Goal: Task Accomplishment & Management: Manage account settings

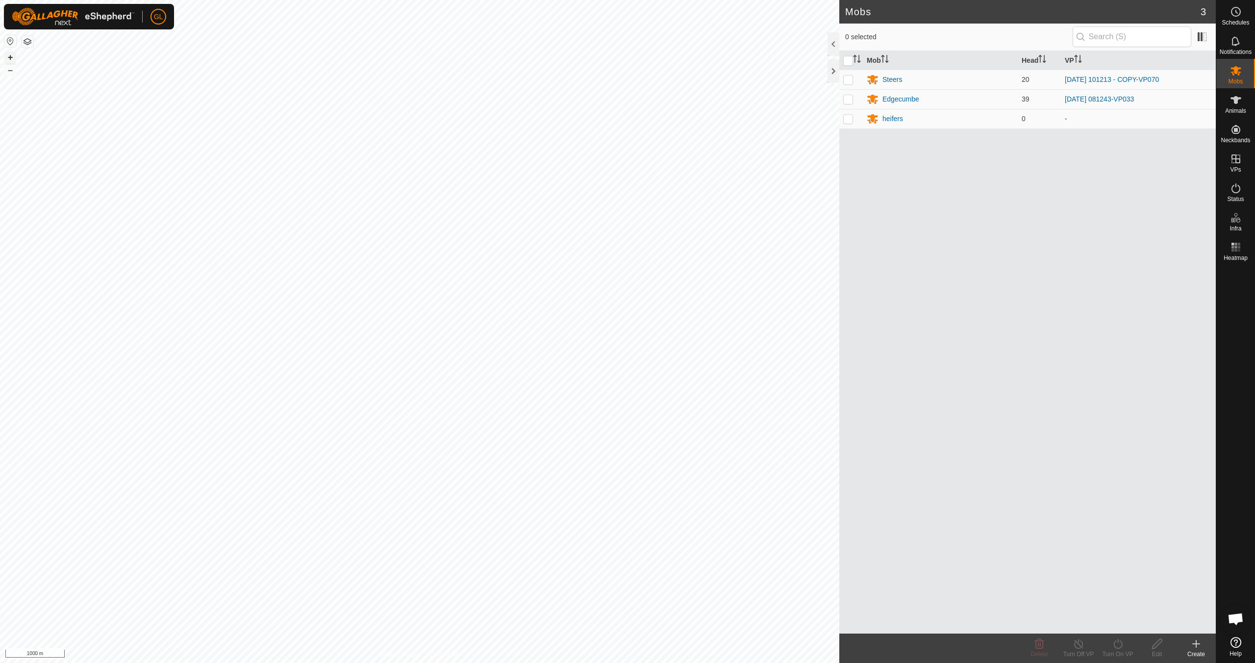
click at [9, 59] on button "+" at bounding box center [10, 57] width 12 height 12
click at [10, 58] on button "+" at bounding box center [10, 57] width 12 height 12
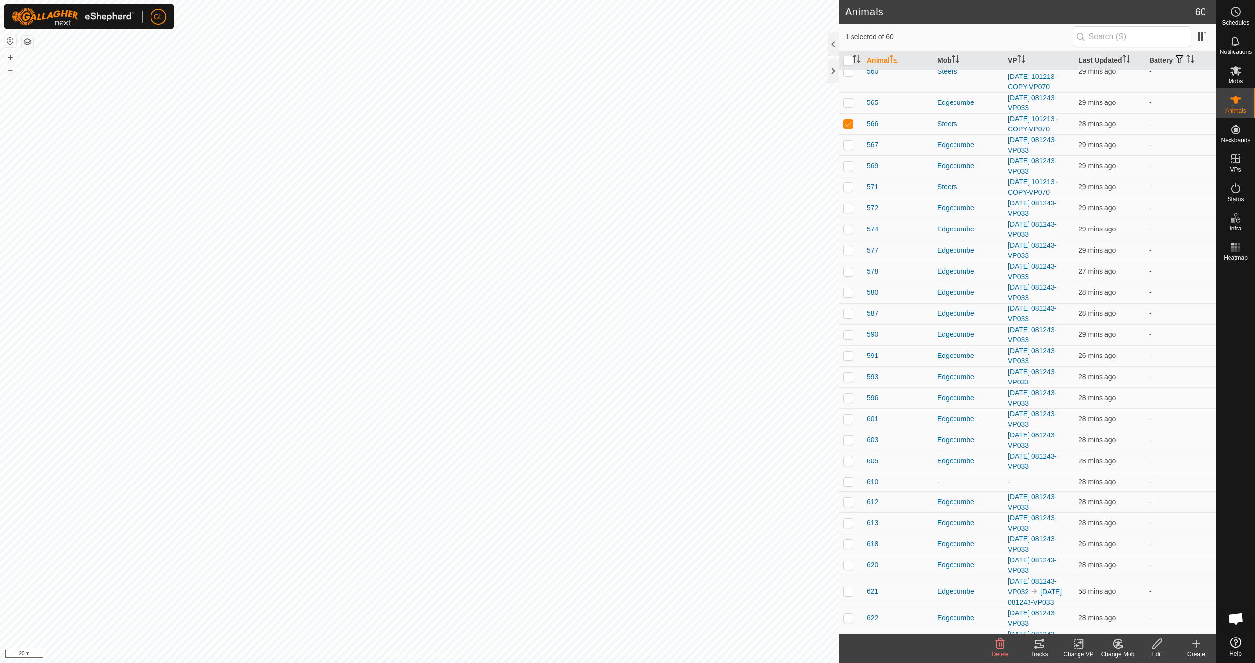
scroll to position [532, 0]
click at [1039, 649] on icon at bounding box center [1039, 644] width 12 height 12
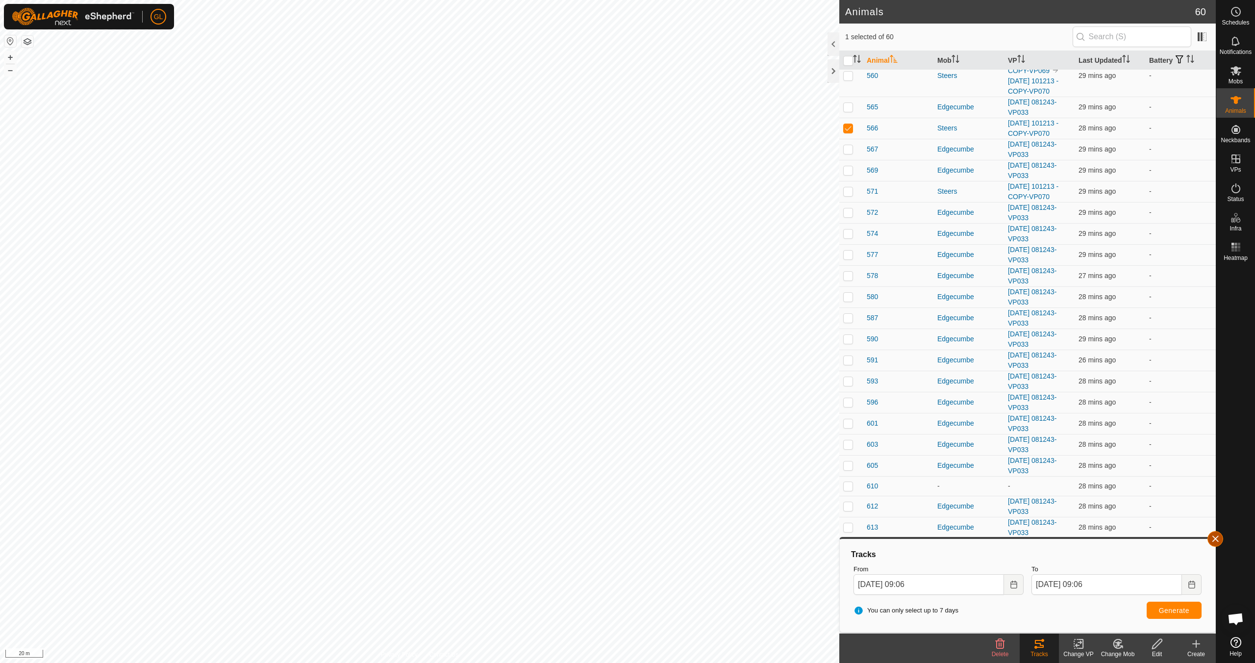
click at [1214, 539] on button "button" at bounding box center [1215, 539] width 16 height 16
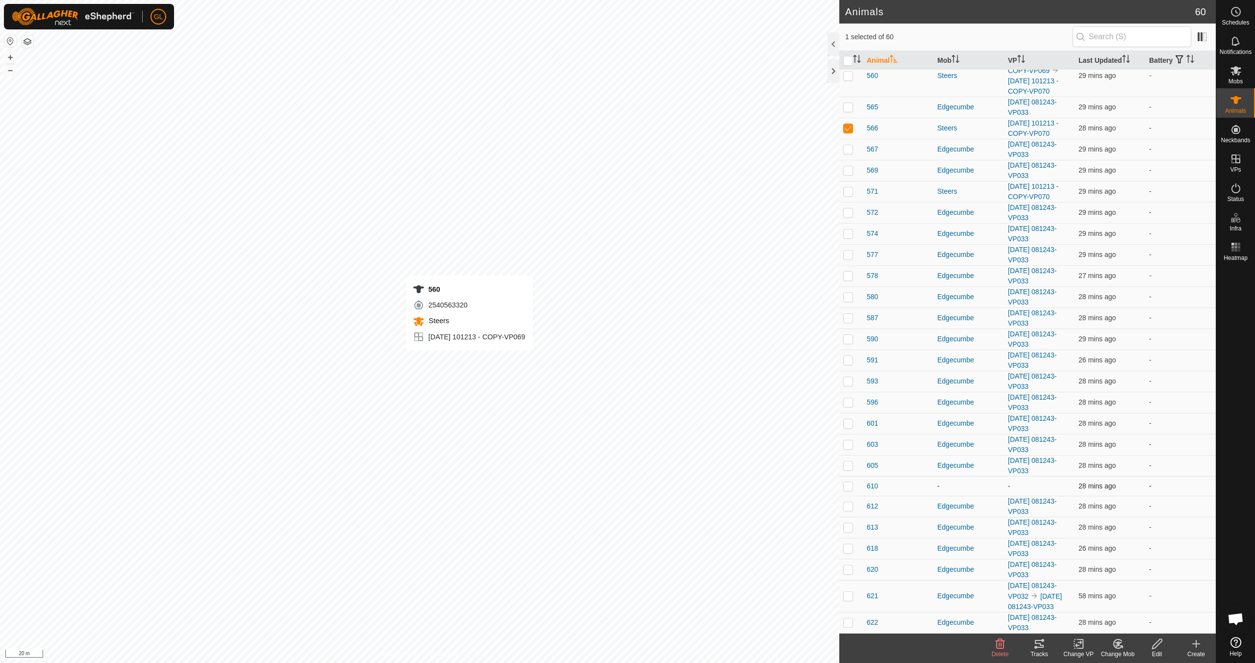
checkbox input "true"
checkbox input "false"
click at [1037, 645] on icon at bounding box center [1039, 644] width 12 height 12
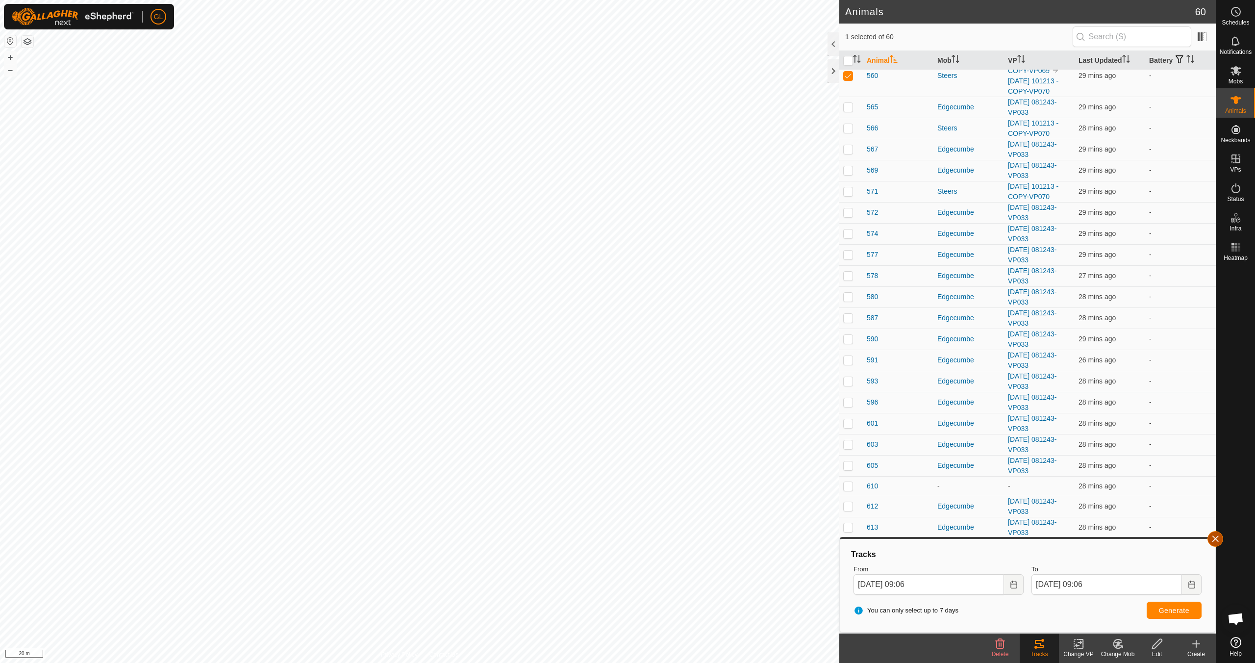
click at [1216, 544] on button "button" at bounding box center [1215, 539] width 16 height 16
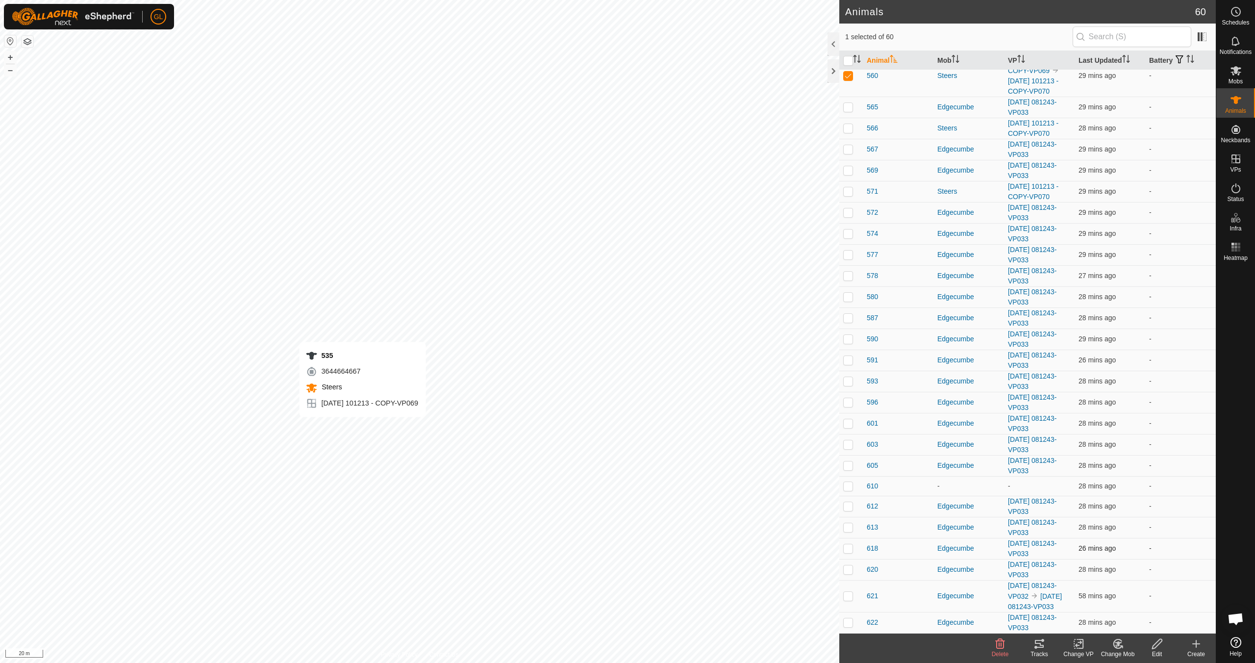
checkbox input "true"
checkbox input "false"
click at [1040, 648] on icon at bounding box center [1039, 644] width 12 height 12
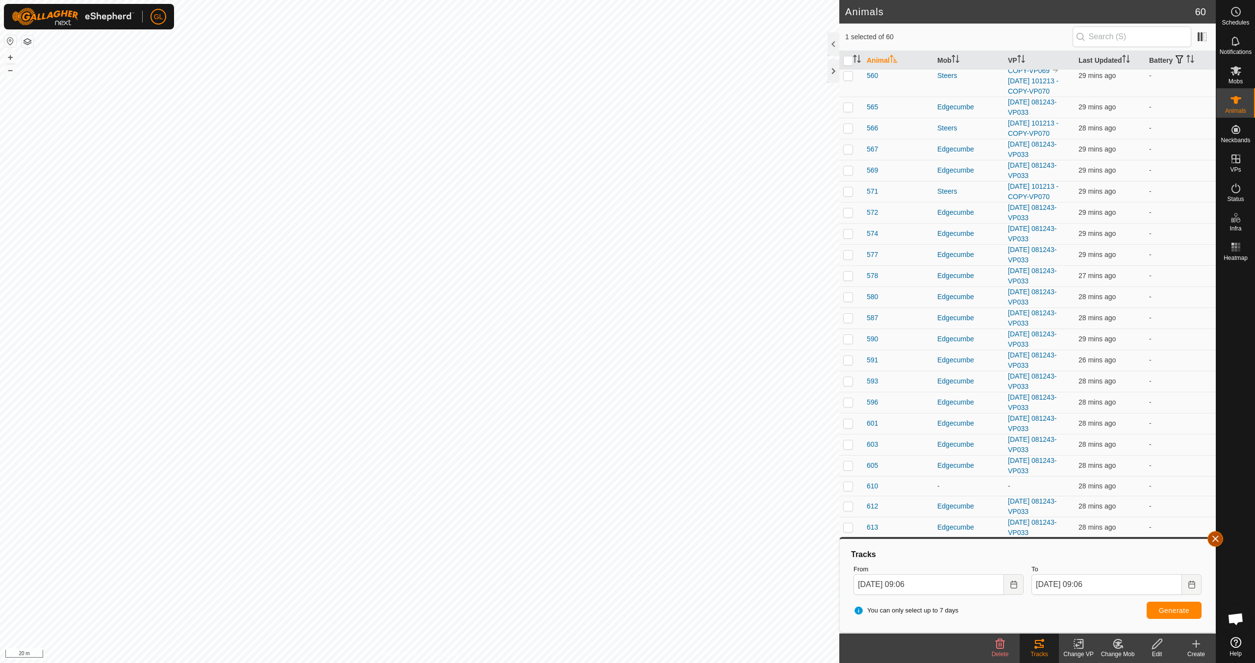
click at [1218, 537] on button "button" at bounding box center [1215, 539] width 16 height 16
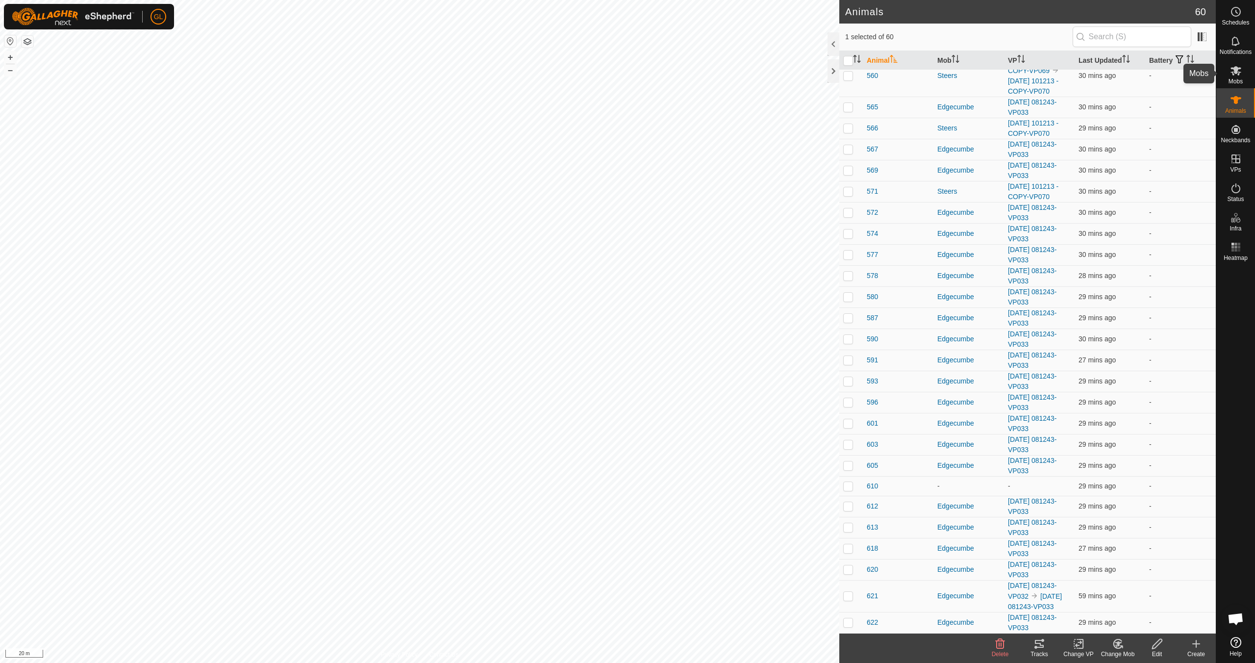
click at [1236, 73] on icon at bounding box center [1235, 70] width 11 height 9
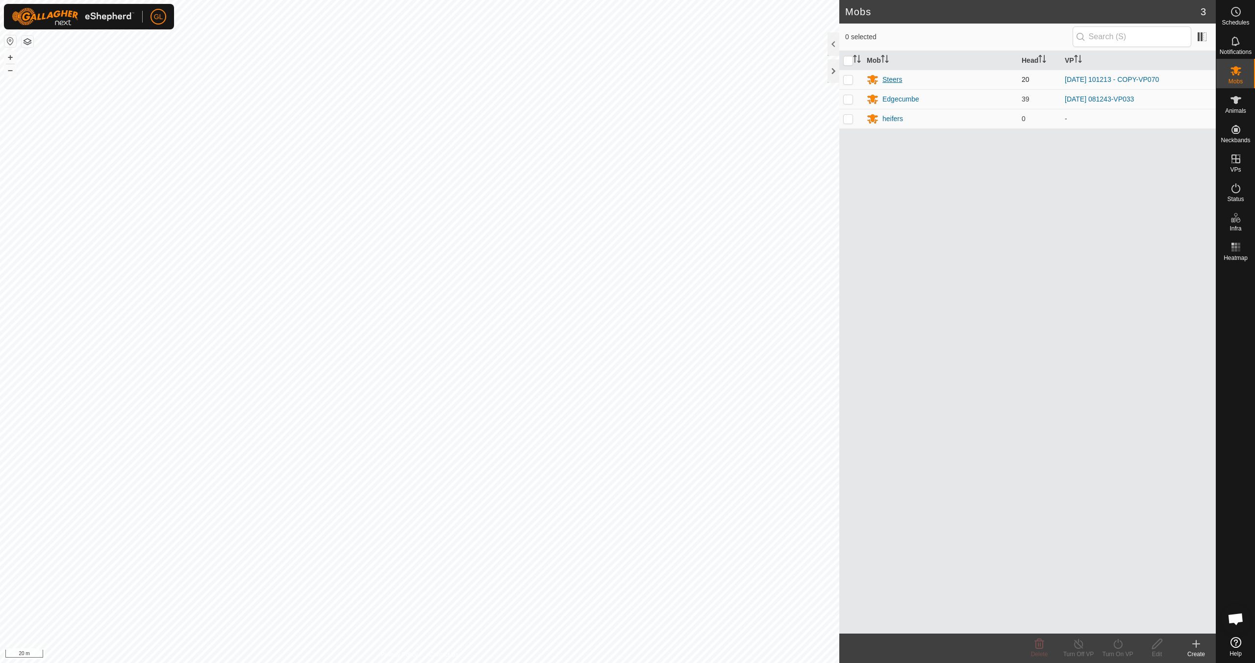
click at [890, 82] on div "Steers" at bounding box center [892, 80] width 20 height 10
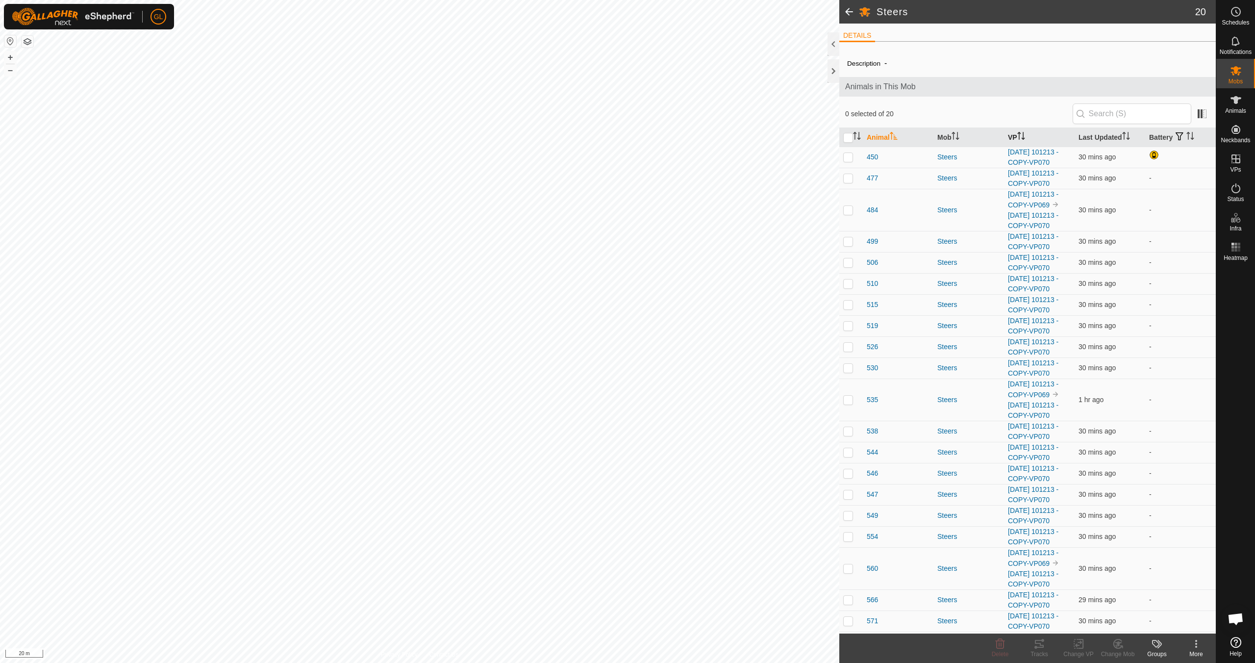
click at [1023, 135] on icon "Activate to sort" at bounding box center [1021, 136] width 8 height 8
click at [852, 209] on p-checkbox at bounding box center [848, 210] width 10 height 8
checkbox input "false"
click at [854, 254] on td at bounding box center [851, 252] width 24 height 42
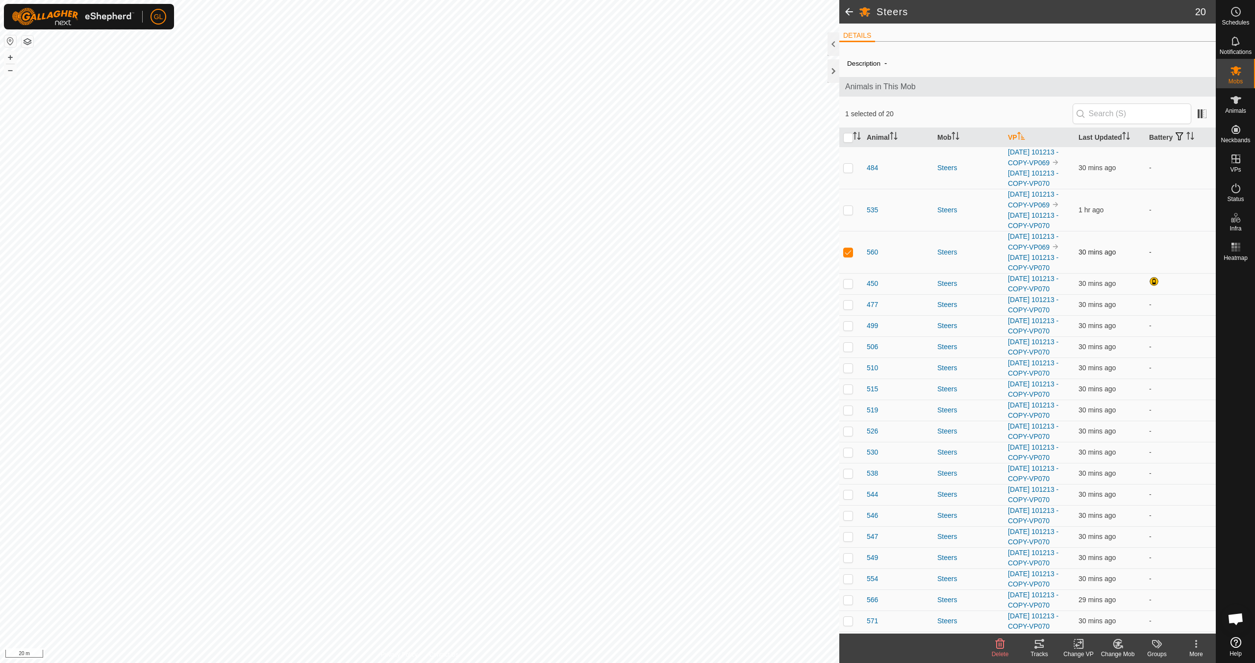
click at [854, 254] on td at bounding box center [851, 252] width 24 height 42
checkbox input "false"
click at [848, 169] on p-checkbox at bounding box center [848, 168] width 10 height 8
checkbox input "false"
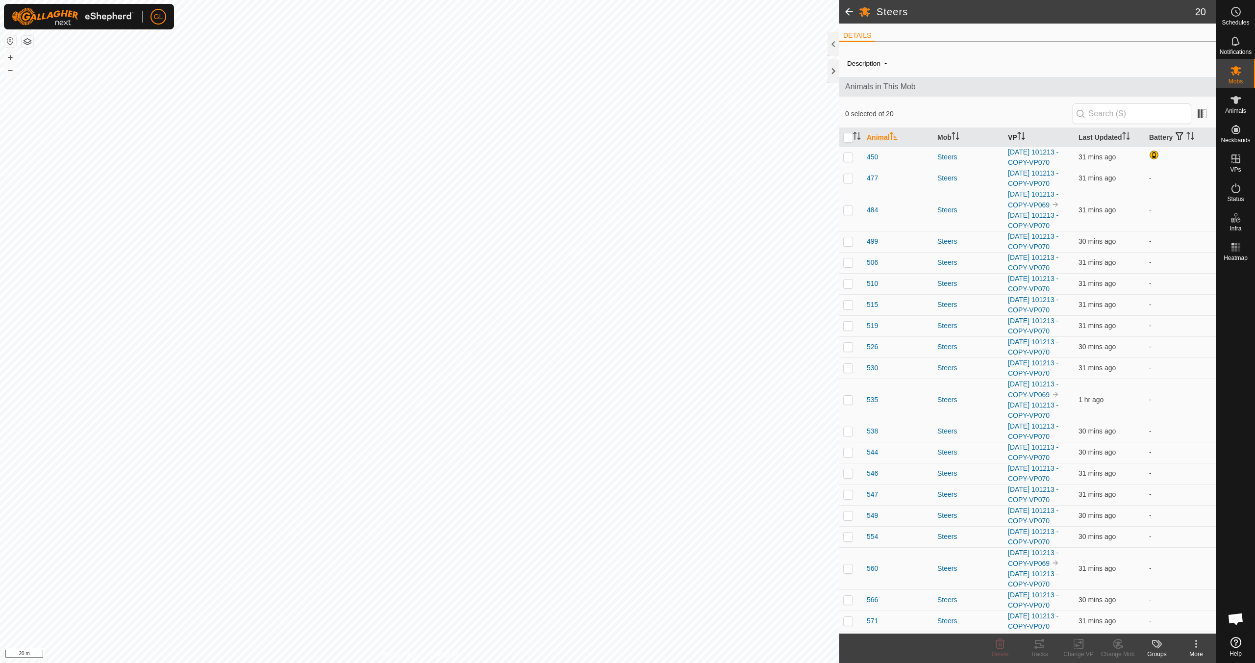
click at [1023, 136] on icon "Activate to sort" at bounding box center [1021, 136] width 8 height 8
click at [1025, 136] on icon "Activate to sort" at bounding box center [1021, 136] width 8 height 8
click at [1024, 136] on icon "Activate to sort" at bounding box center [1023, 136] width 1 height 8
click at [848, 167] on p-checkbox at bounding box center [848, 168] width 10 height 8
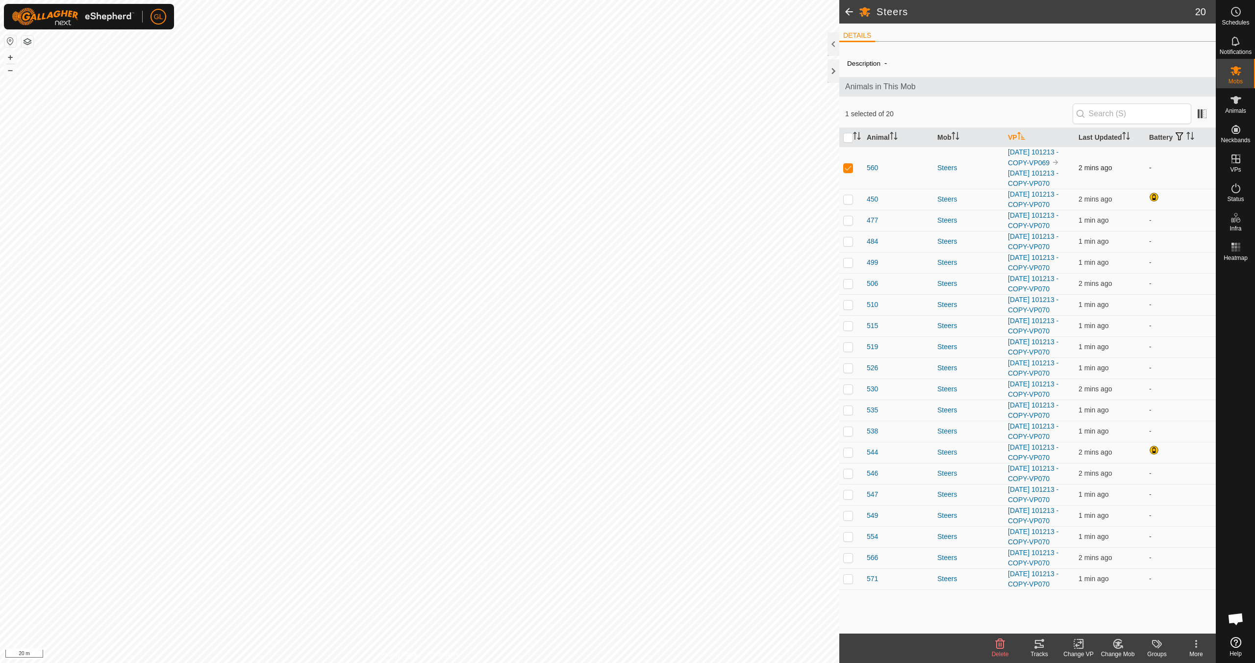
click at [848, 167] on p-checkbox at bounding box center [848, 168] width 10 height 8
checkbox input "false"
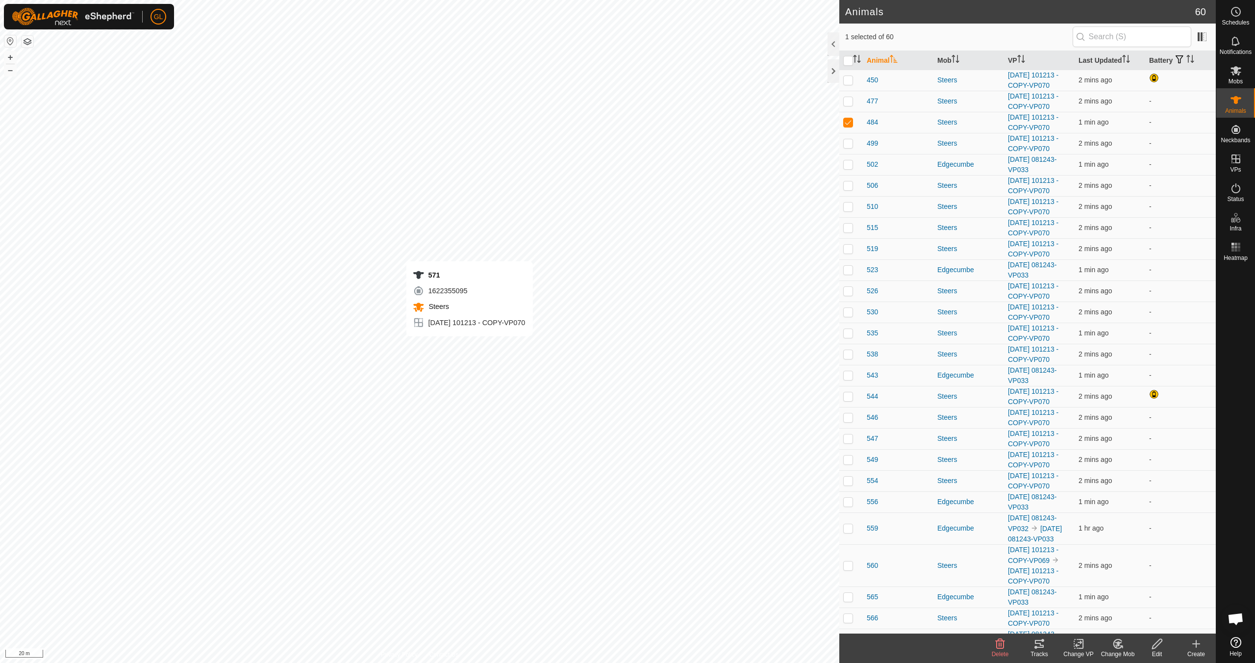
checkbox input "false"
checkbox input "true"
click at [1236, 72] on icon at bounding box center [1235, 70] width 11 height 9
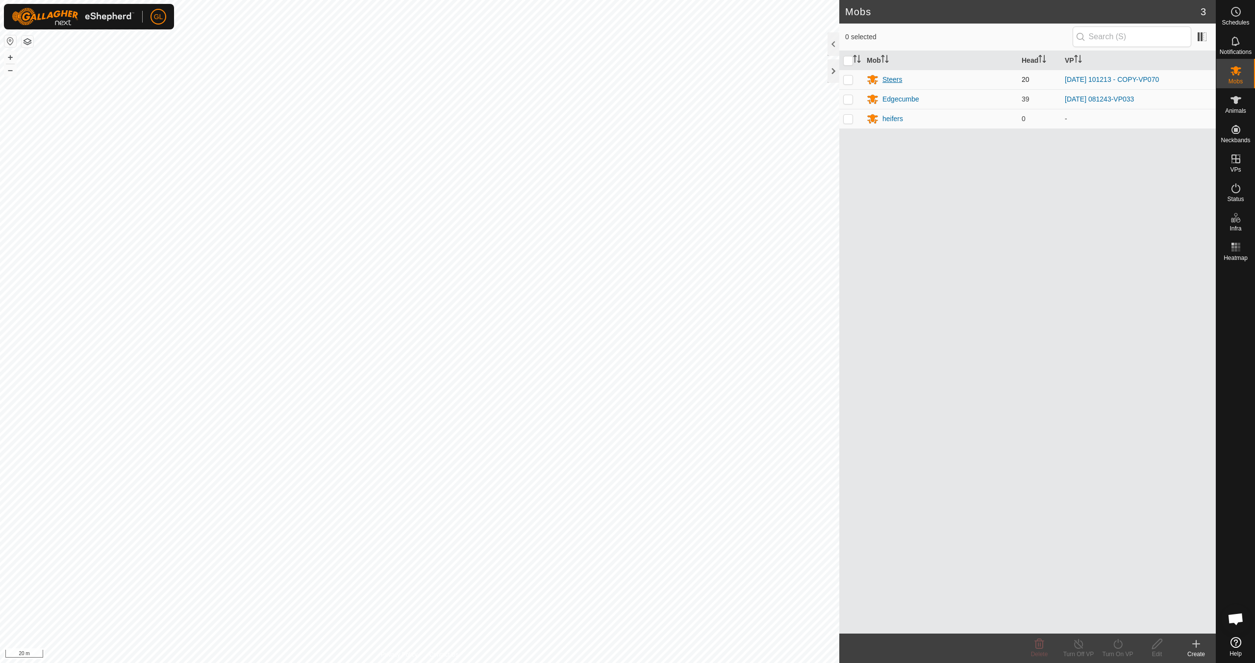
click at [893, 80] on div "Steers" at bounding box center [892, 80] width 20 height 10
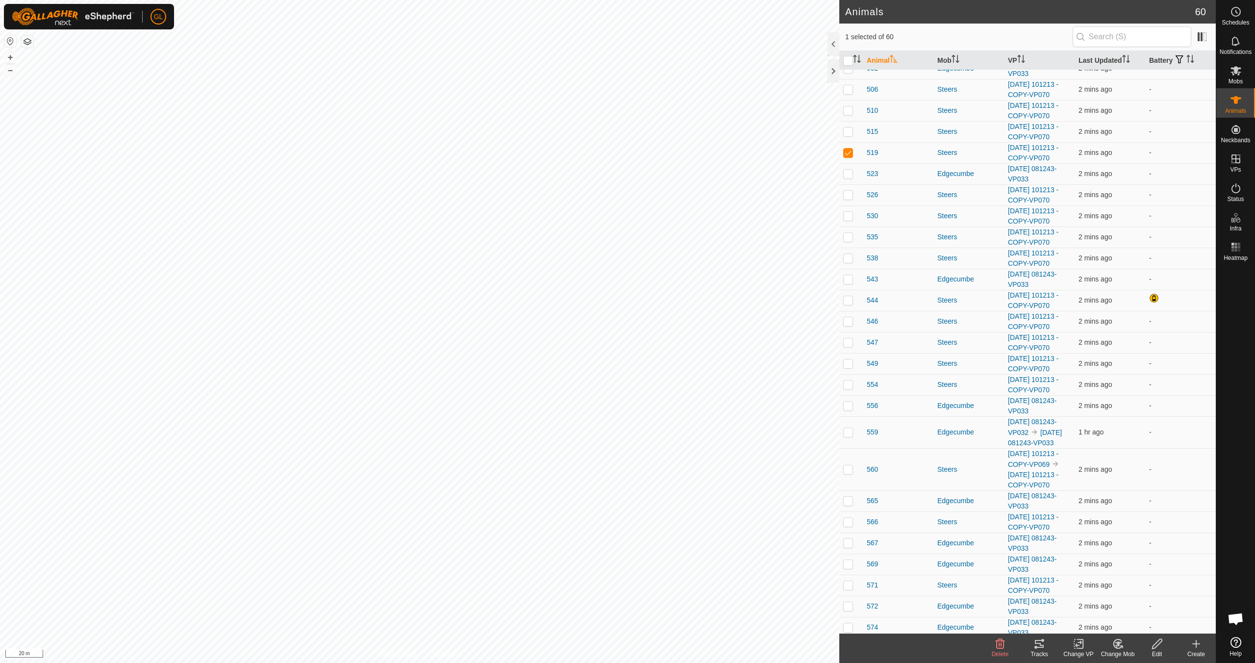
scroll to position [64, 0]
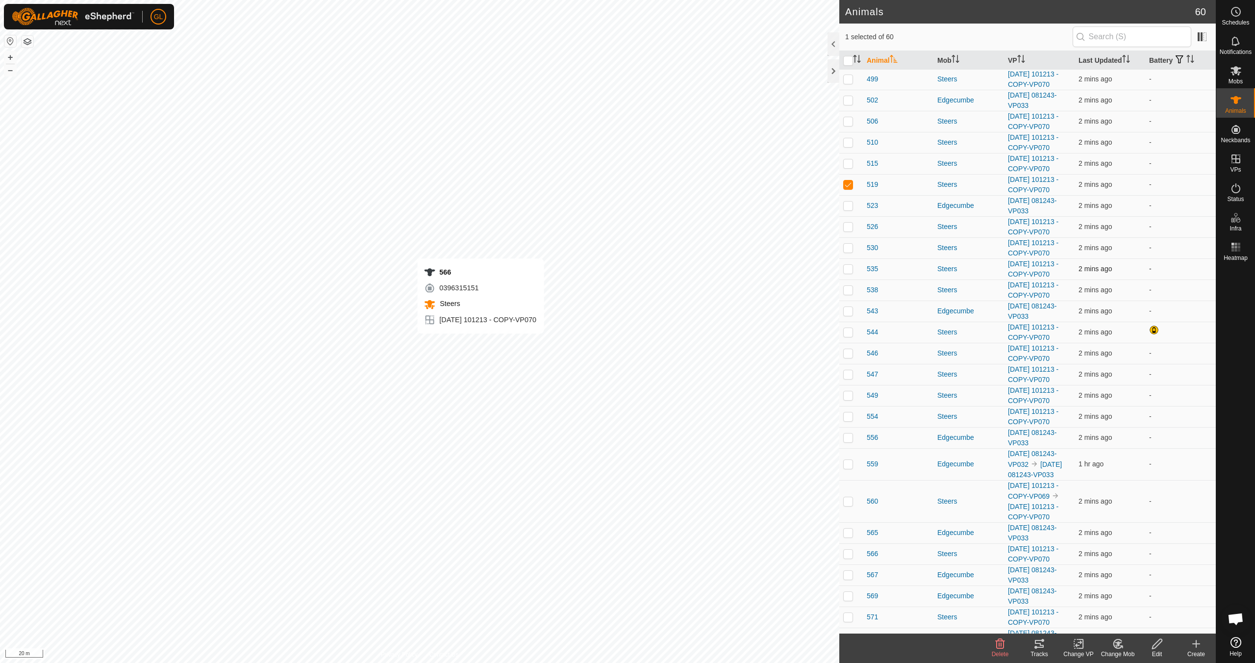
checkbox input "false"
checkbox input "true"
checkbox input "false"
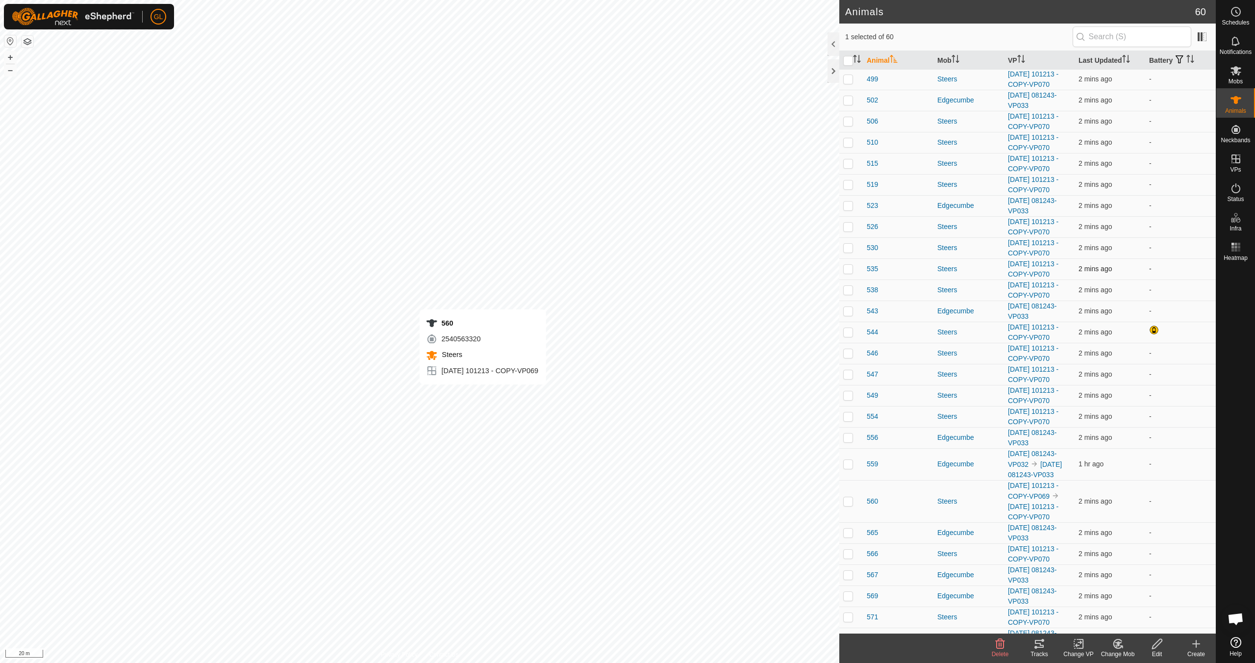
checkbox input "false"
checkbox input "true"
click at [1239, 72] on icon at bounding box center [1235, 70] width 11 height 9
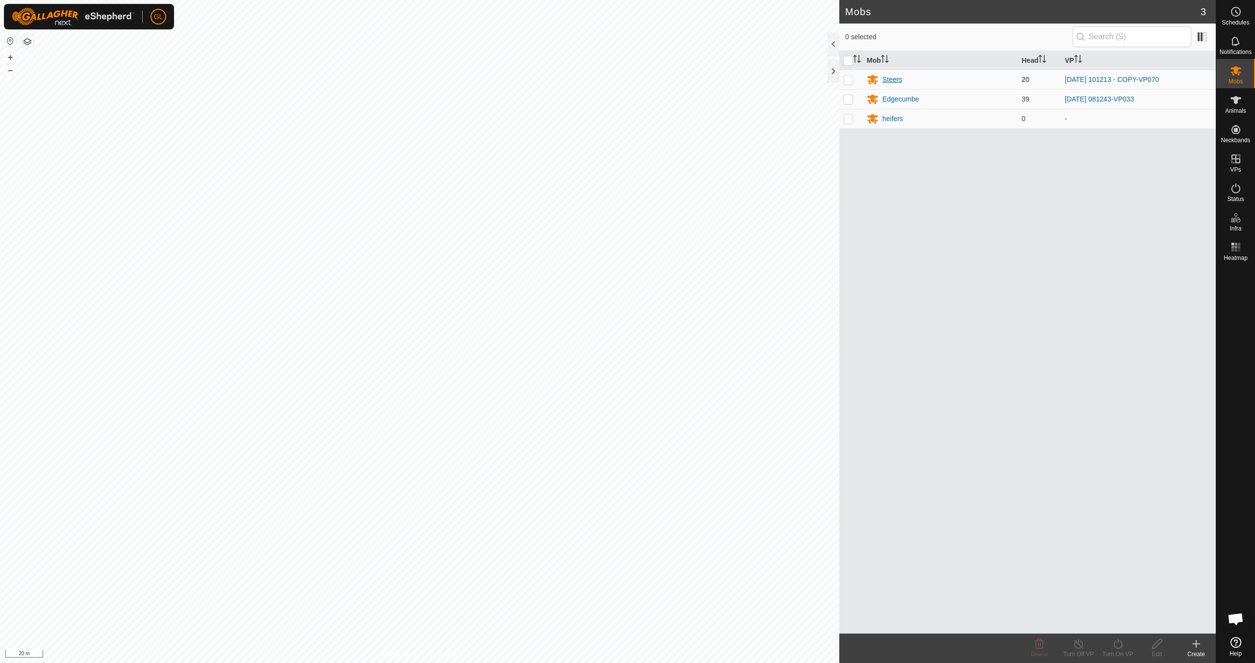
click at [889, 79] on div "Steers" at bounding box center [892, 80] width 20 height 10
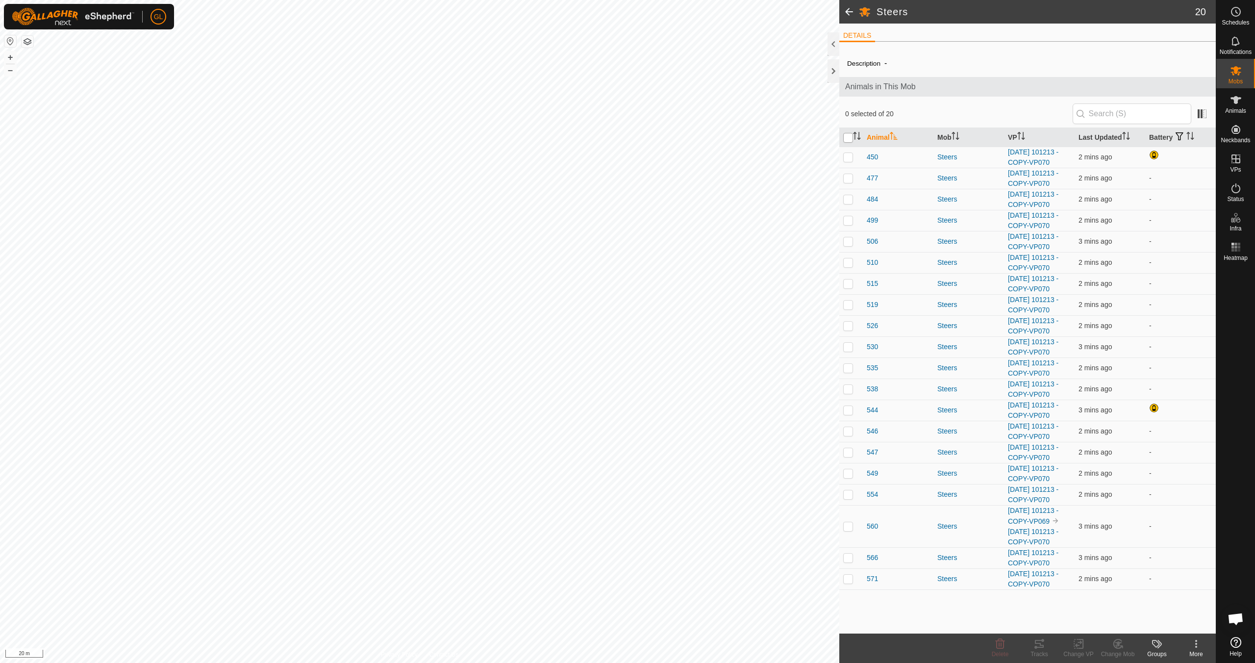
click at [847, 135] on input "checkbox" at bounding box center [848, 138] width 10 height 10
checkbox input "true"
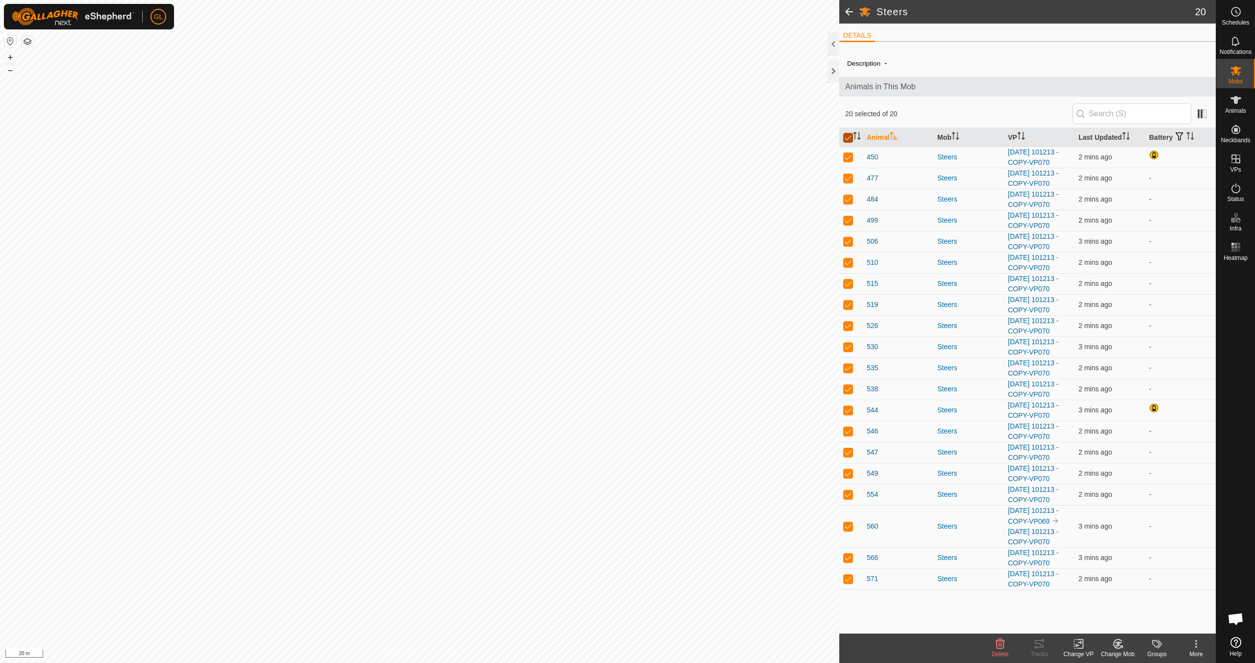
checkbox input "true"
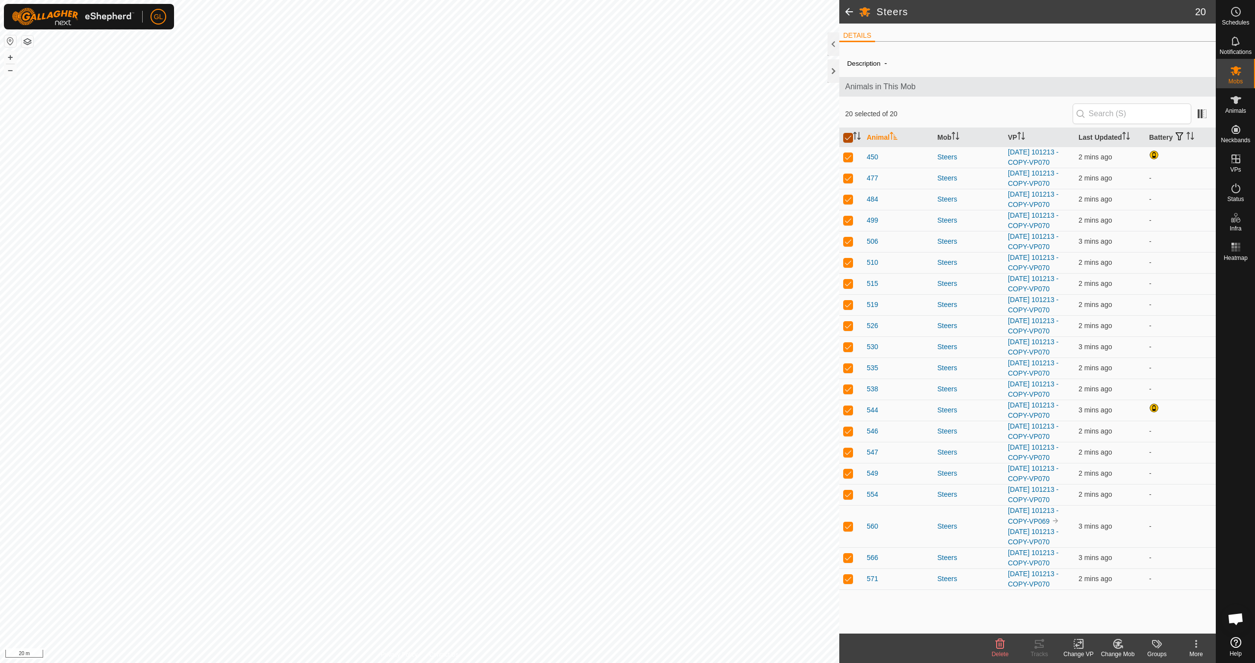
checkbox input "true"
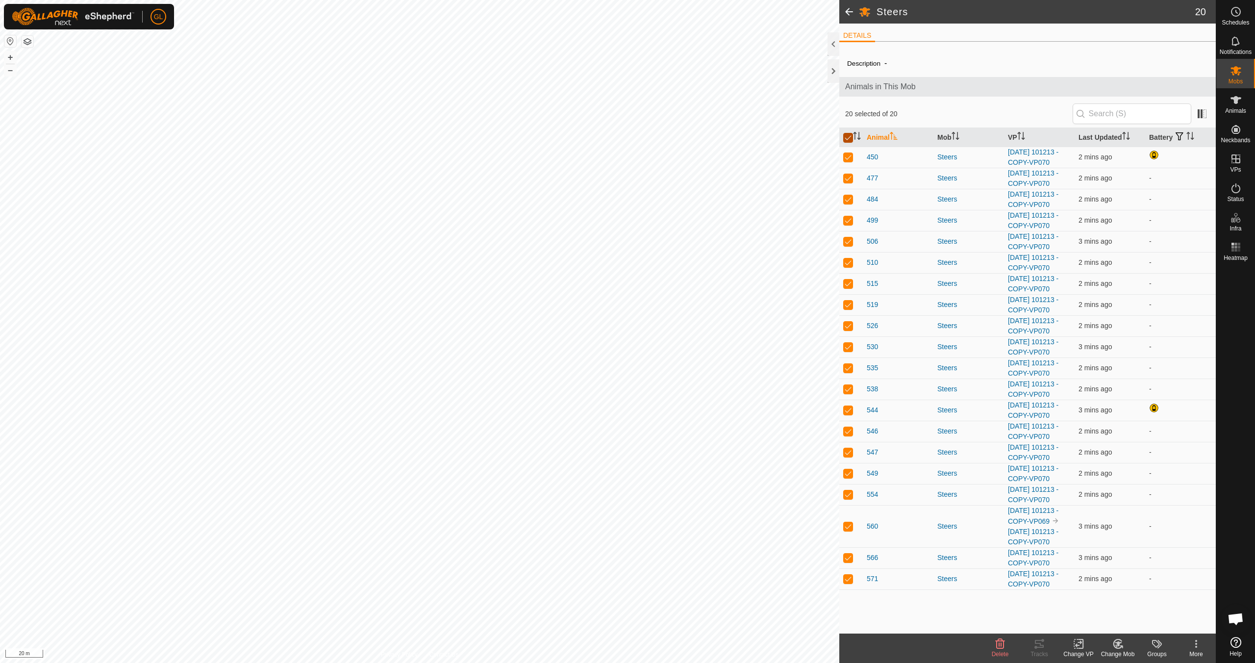
checkbox input "true"
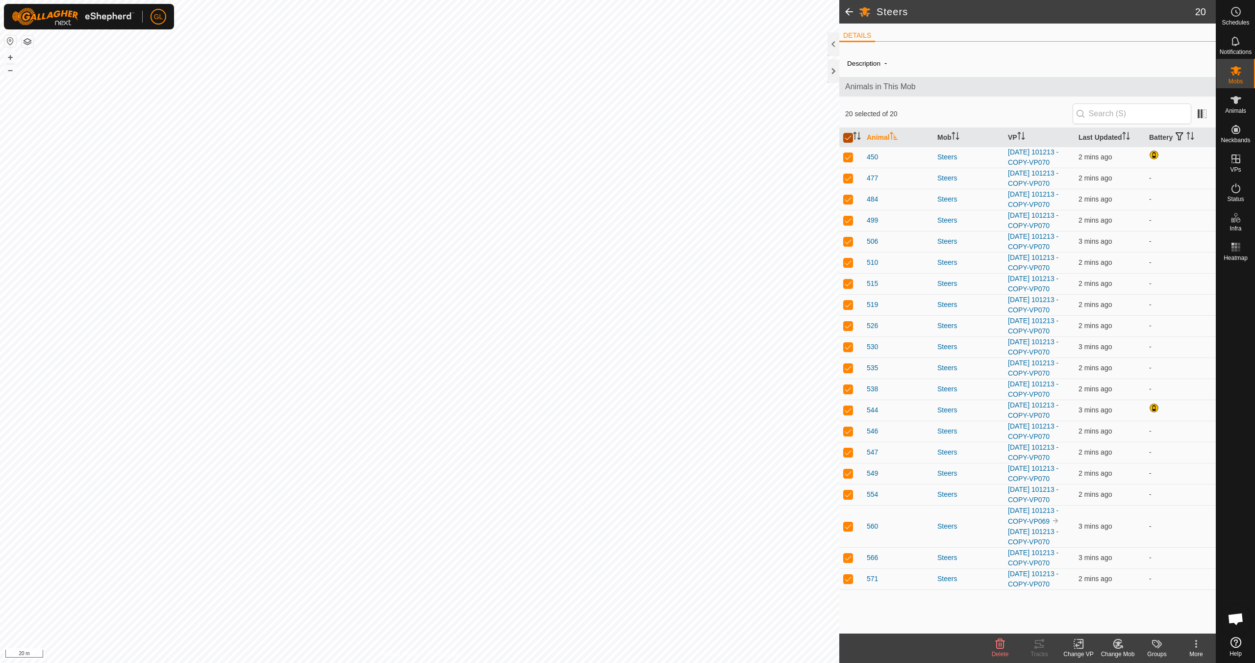
checkbox input "true"
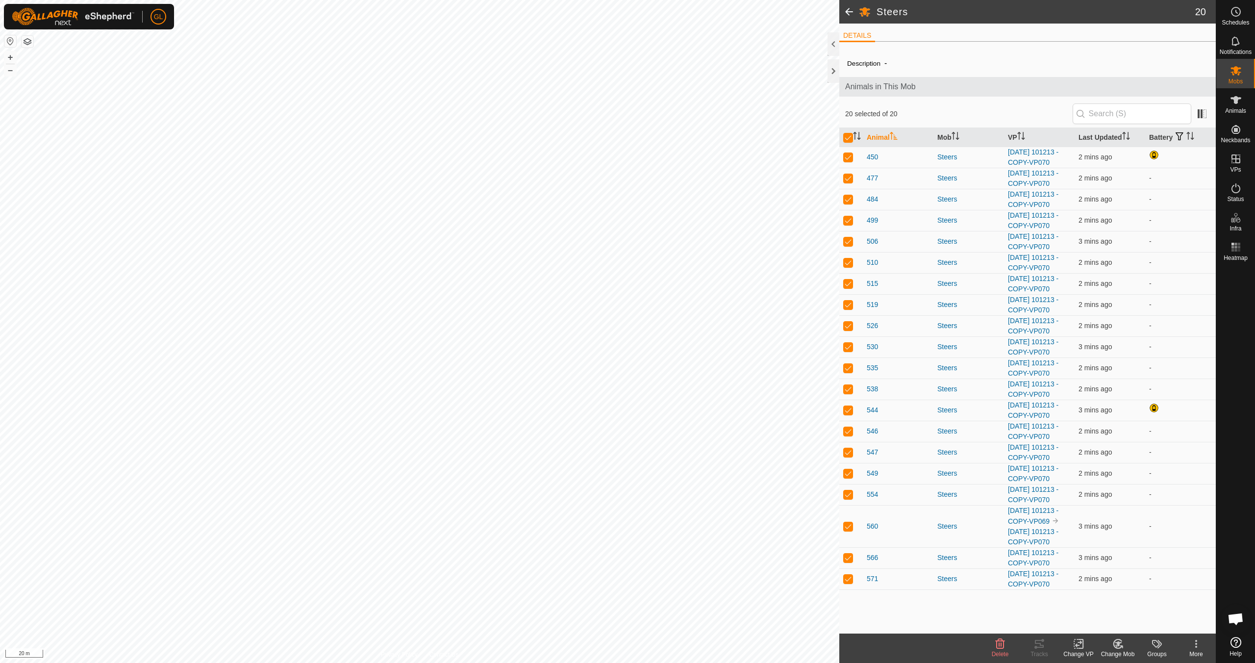
click at [1081, 647] on icon at bounding box center [1079, 644] width 12 height 12
click at [1099, 600] on link "Choose VP..." at bounding box center [1107, 602] width 97 height 20
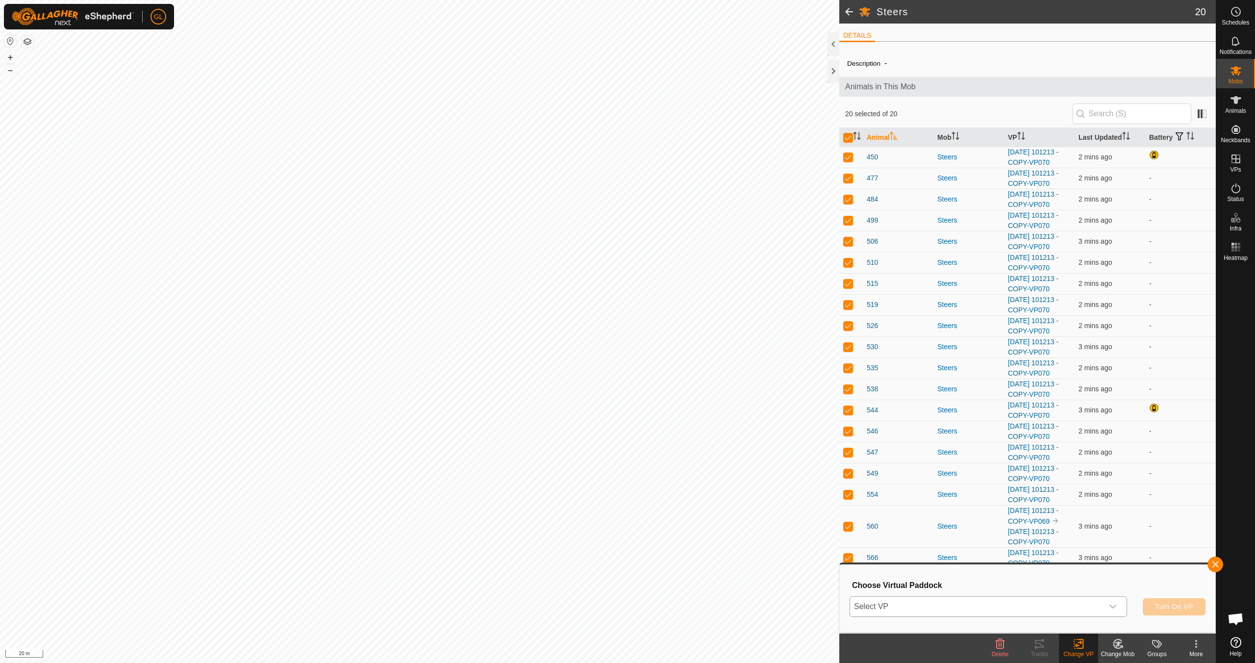
click at [1115, 607] on icon "dropdown trigger" at bounding box center [1113, 606] width 8 height 8
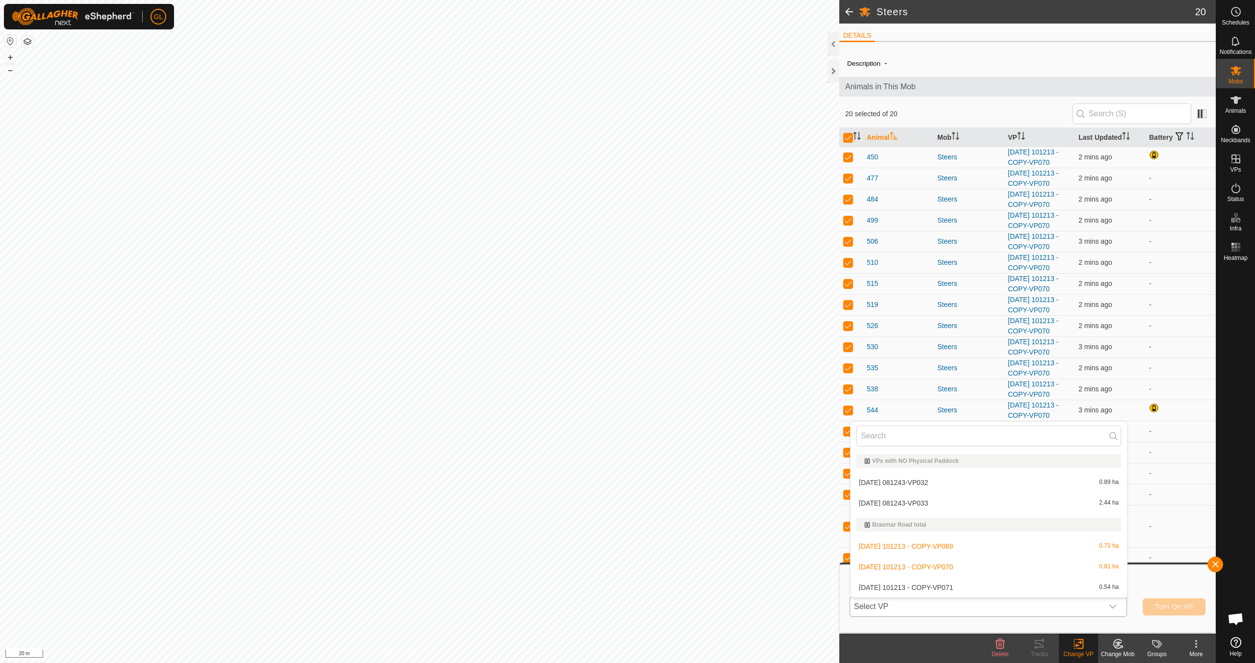
click at [1012, 589] on li "2025-08-14 101213 - COPY-VP071 0.54 ha" at bounding box center [988, 587] width 276 height 20
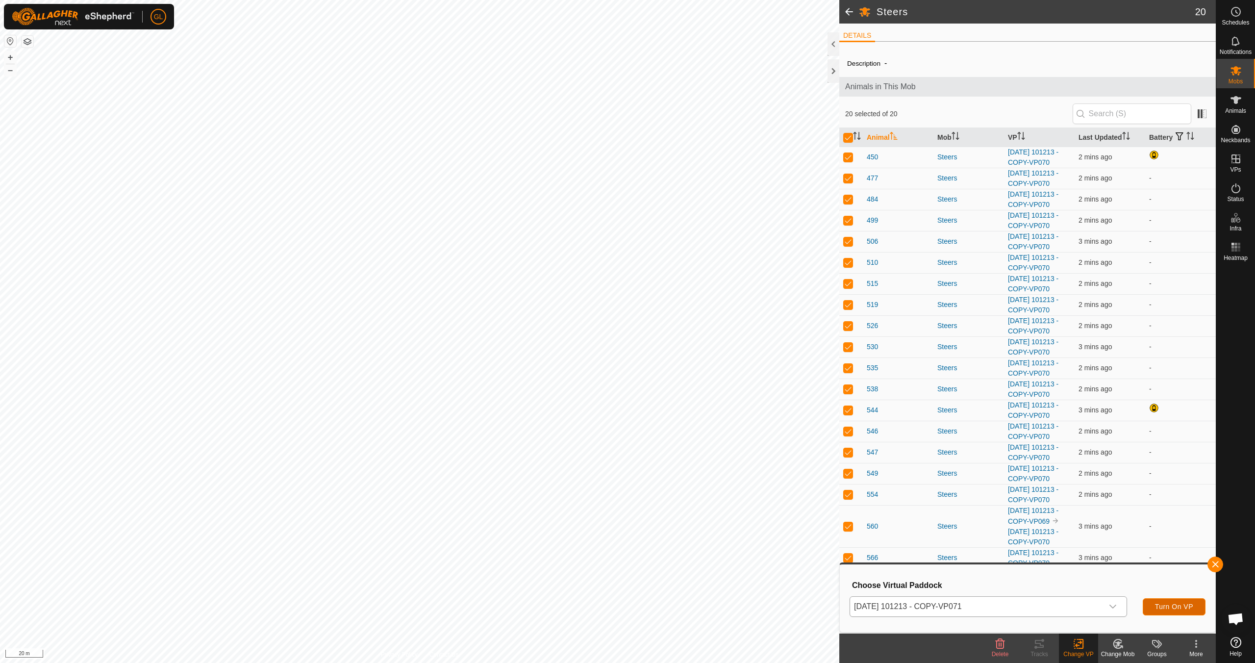
click at [1178, 602] on span "Turn On VP" at bounding box center [1174, 606] width 38 height 8
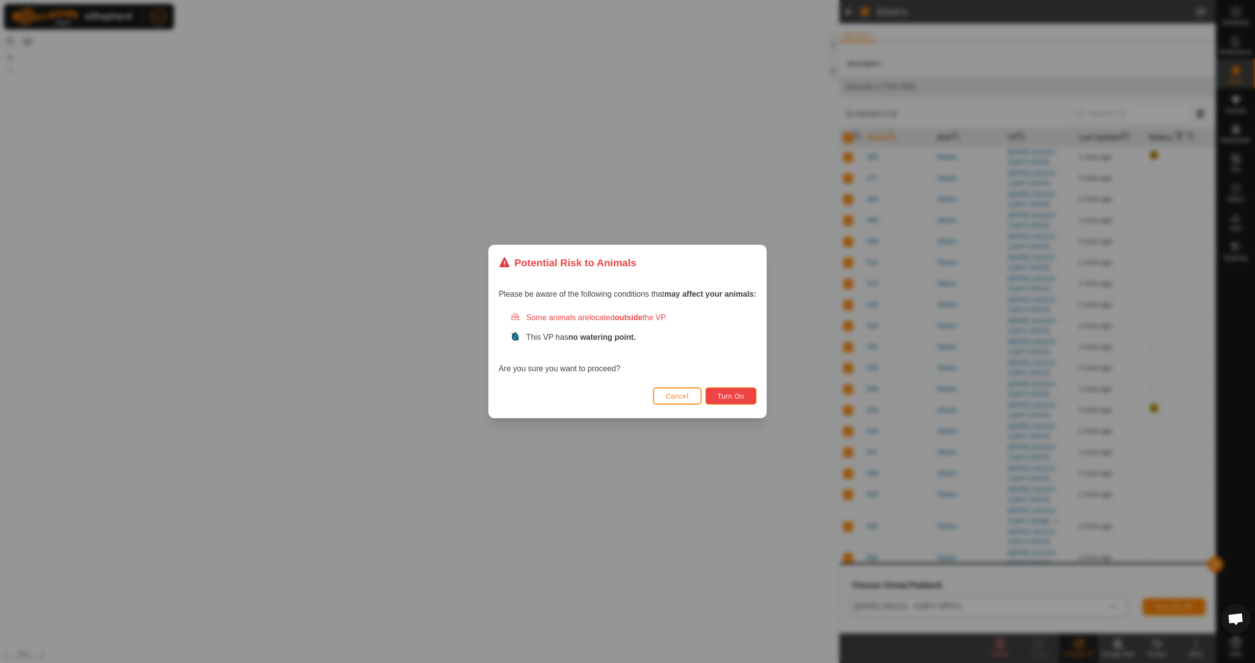
click at [736, 399] on span "Turn On" at bounding box center [731, 396] width 26 height 8
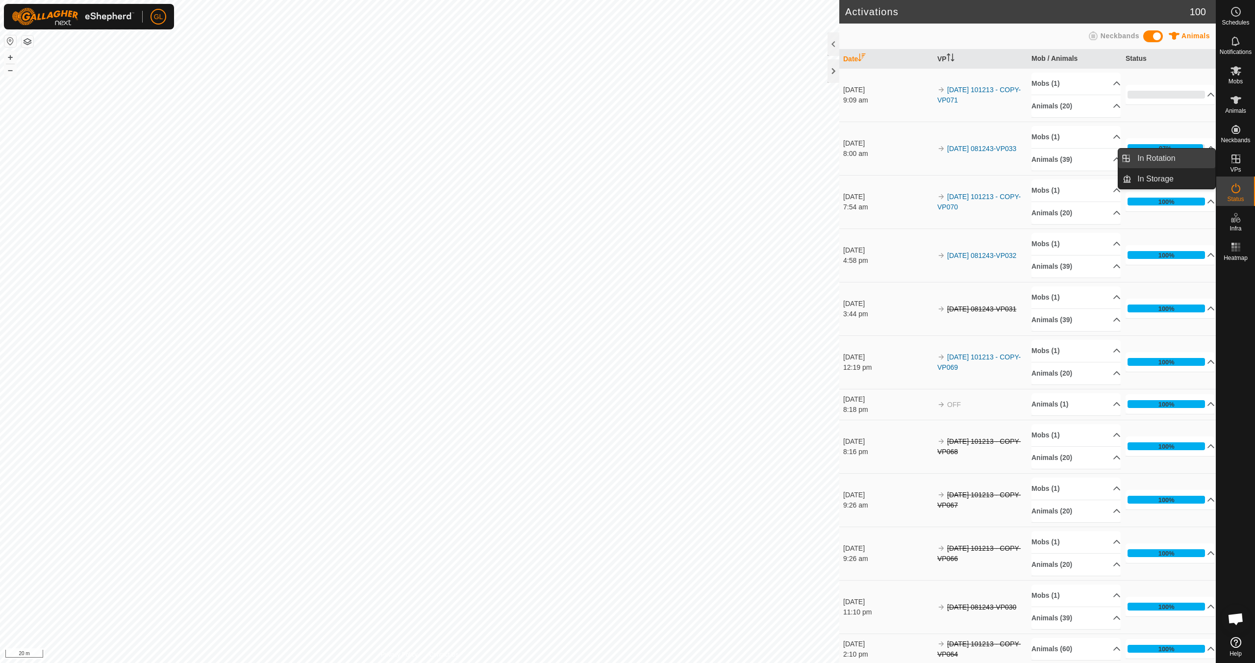
click at [1167, 156] on link "In Rotation" at bounding box center [1173, 159] width 84 height 20
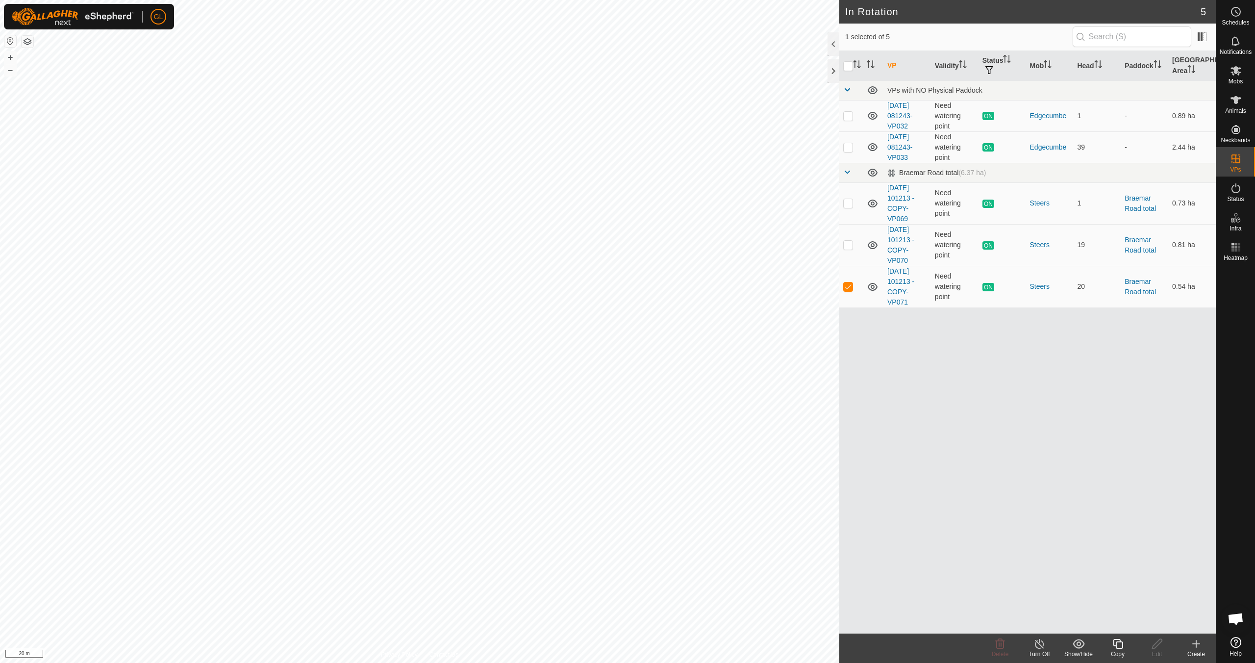
click at [1123, 650] on div "Copy" at bounding box center [1117, 653] width 39 height 9
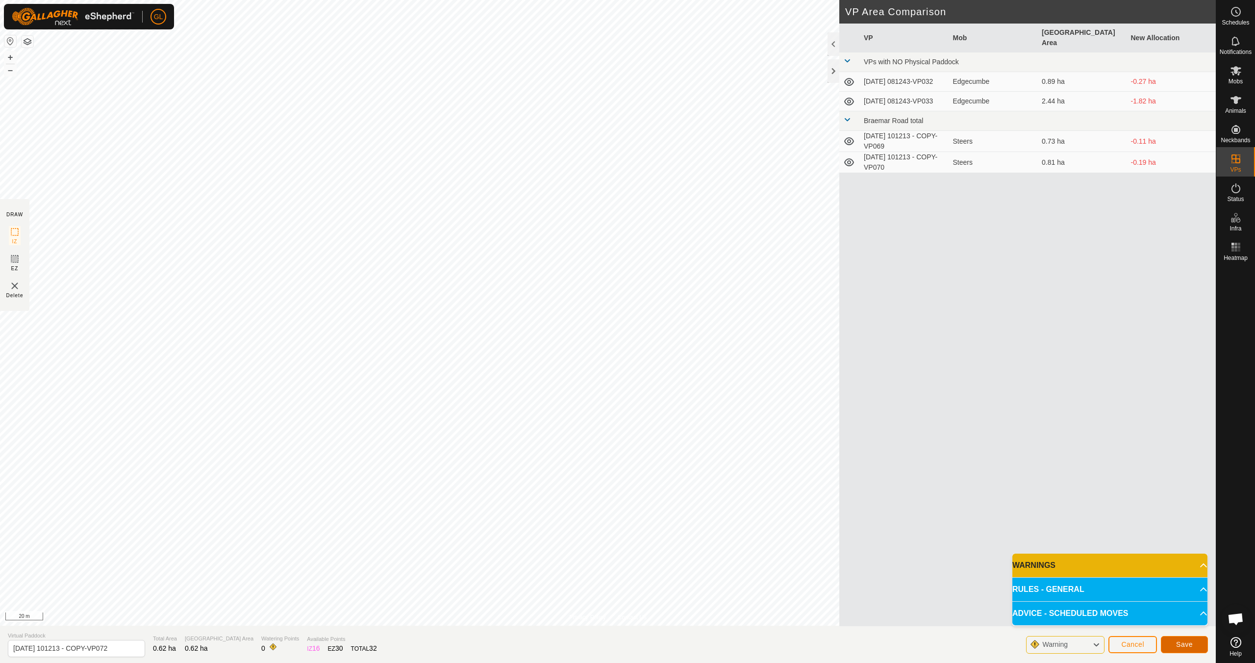
click at [1179, 644] on span "Save" at bounding box center [1184, 644] width 17 height 8
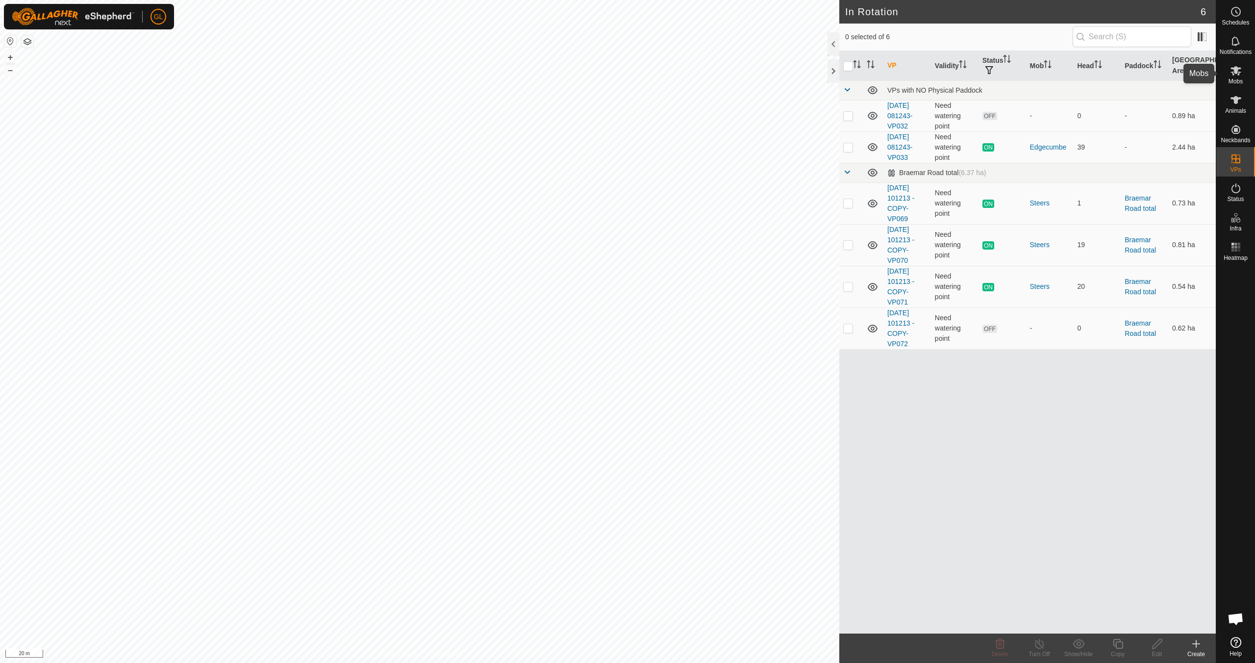
click at [1240, 77] on es-mob-svg-icon at bounding box center [1236, 71] width 18 height 16
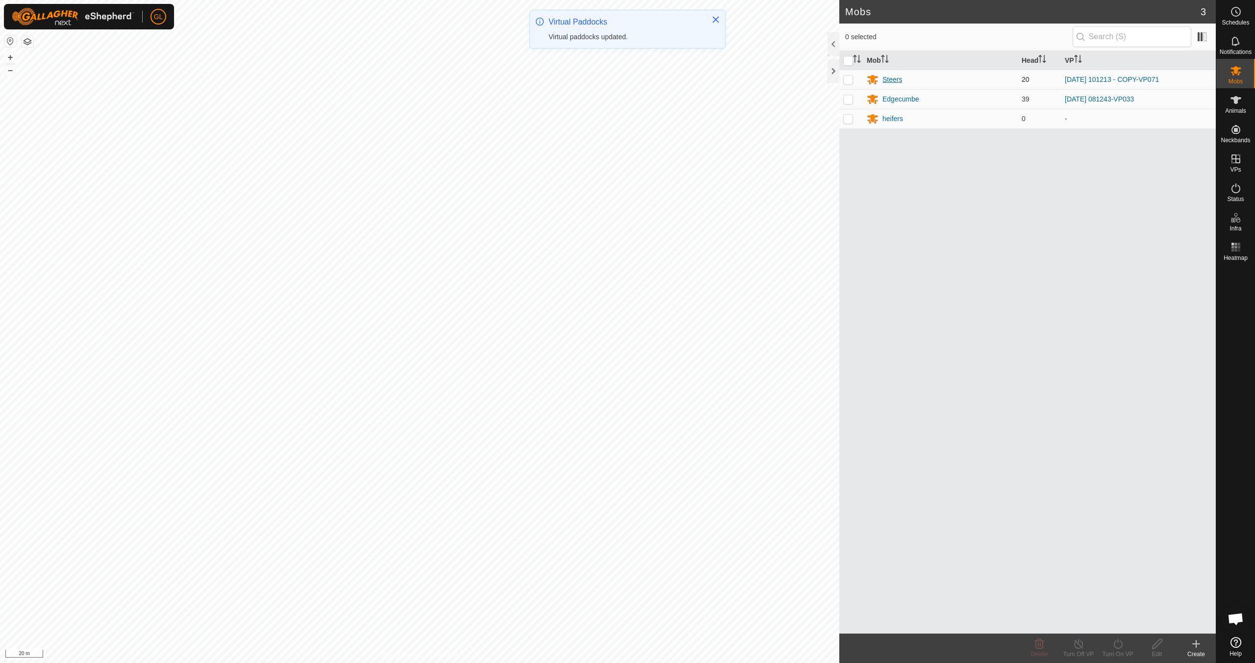
click at [897, 80] on div "Steers" at bounding box center [892, 80] width 20 height 10
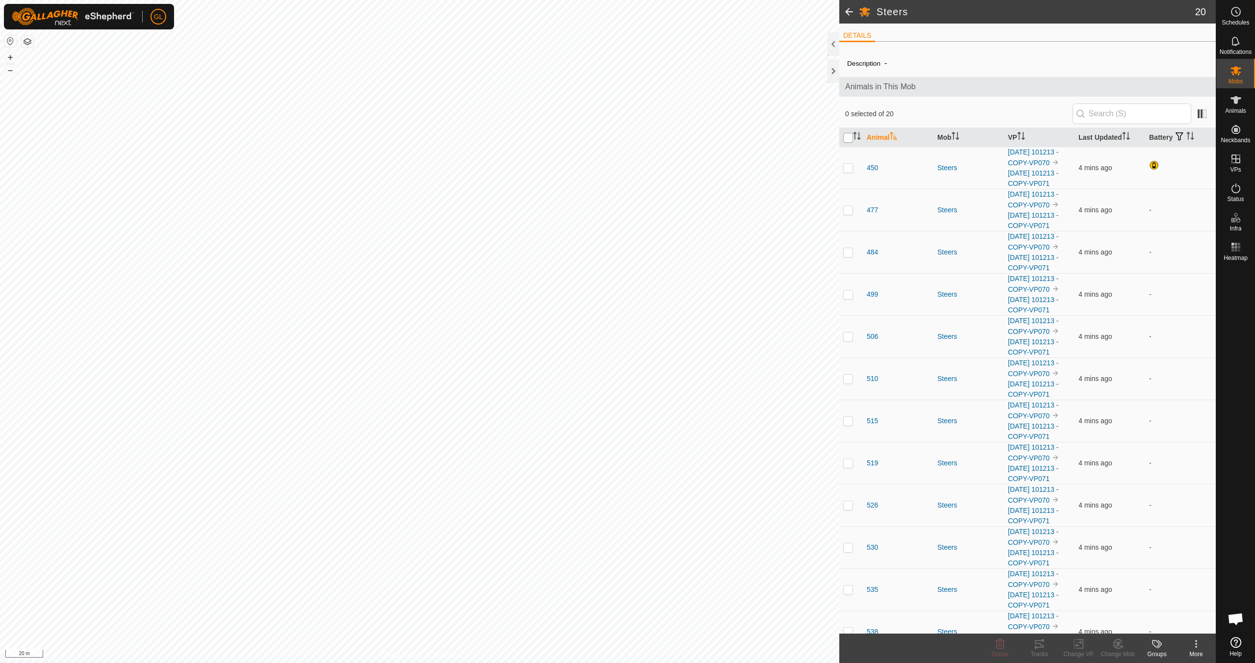
click at [849, 137] on input "checkbox" at bounding box center [848, 138] width 10 height 10
checkbox input "true"
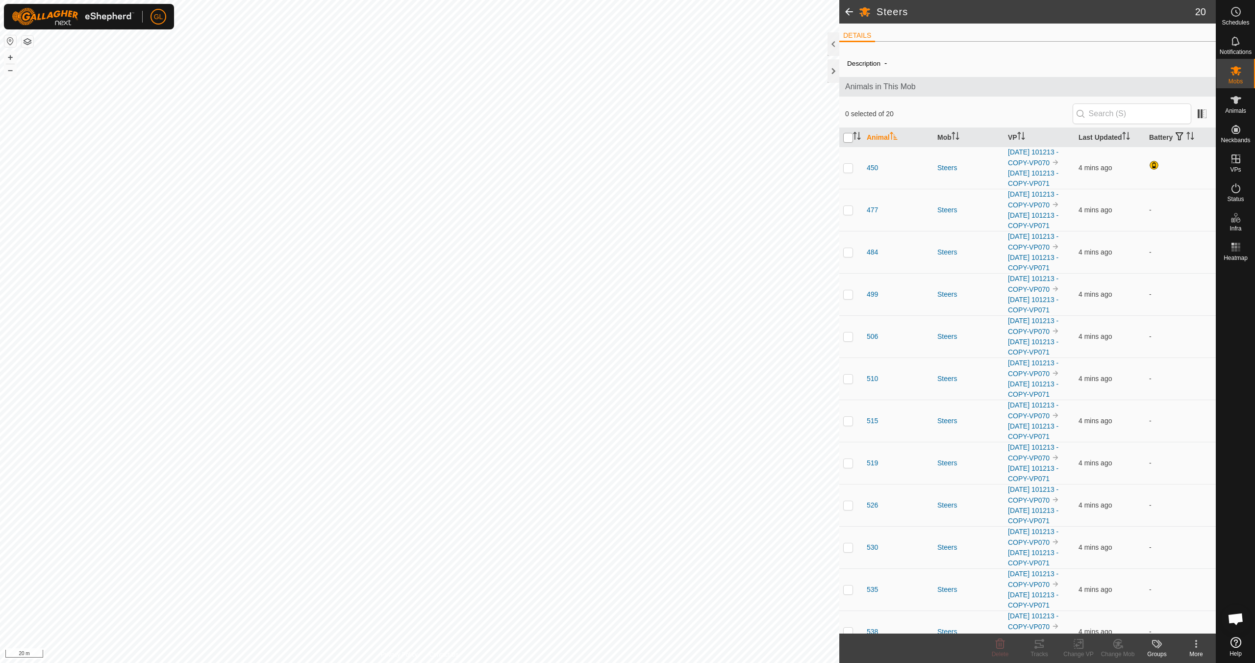
checkbox input "true"
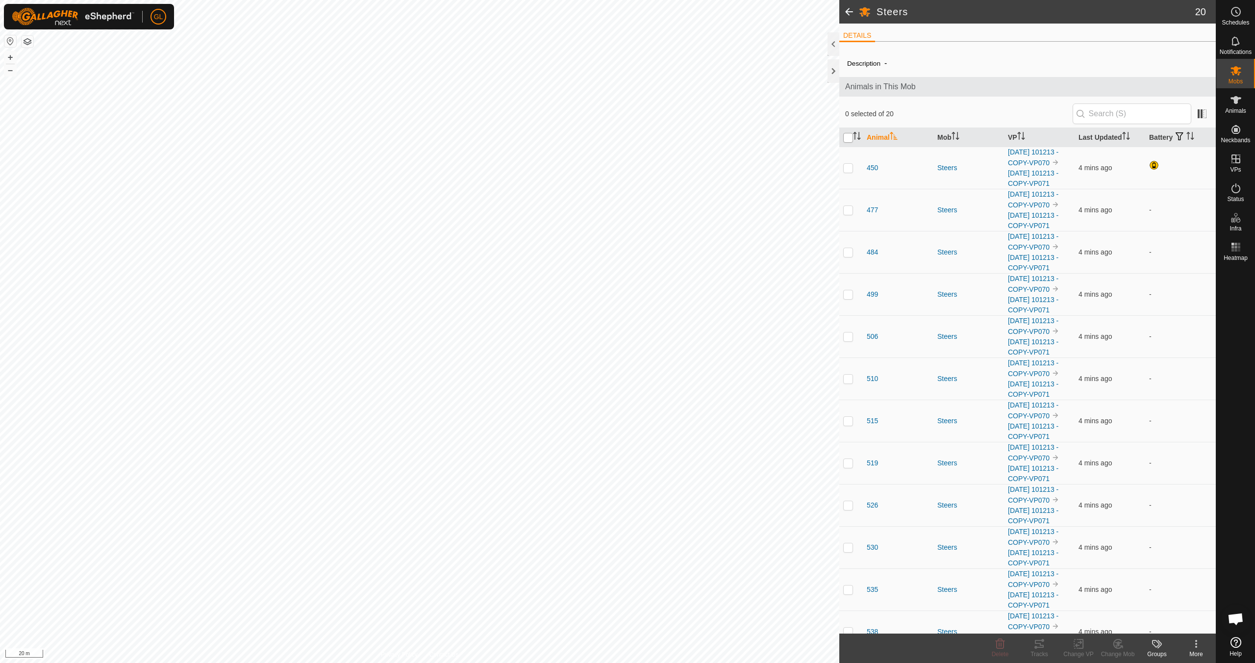
checkbox input "true"
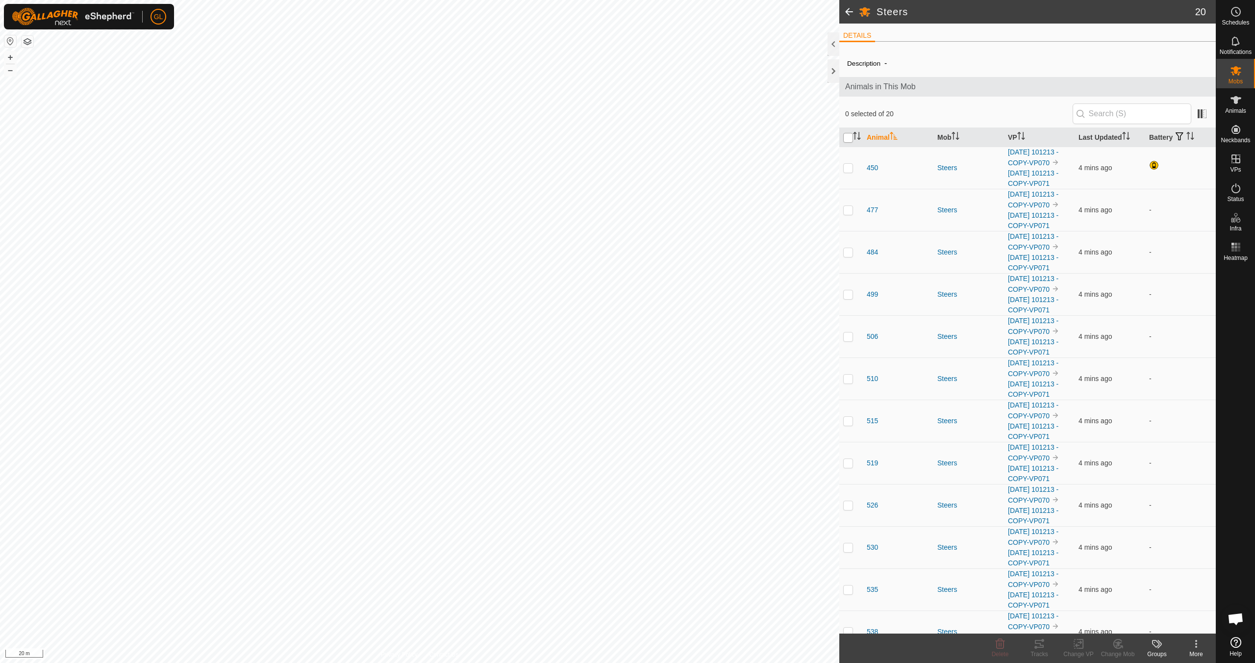
checkbox input "true"
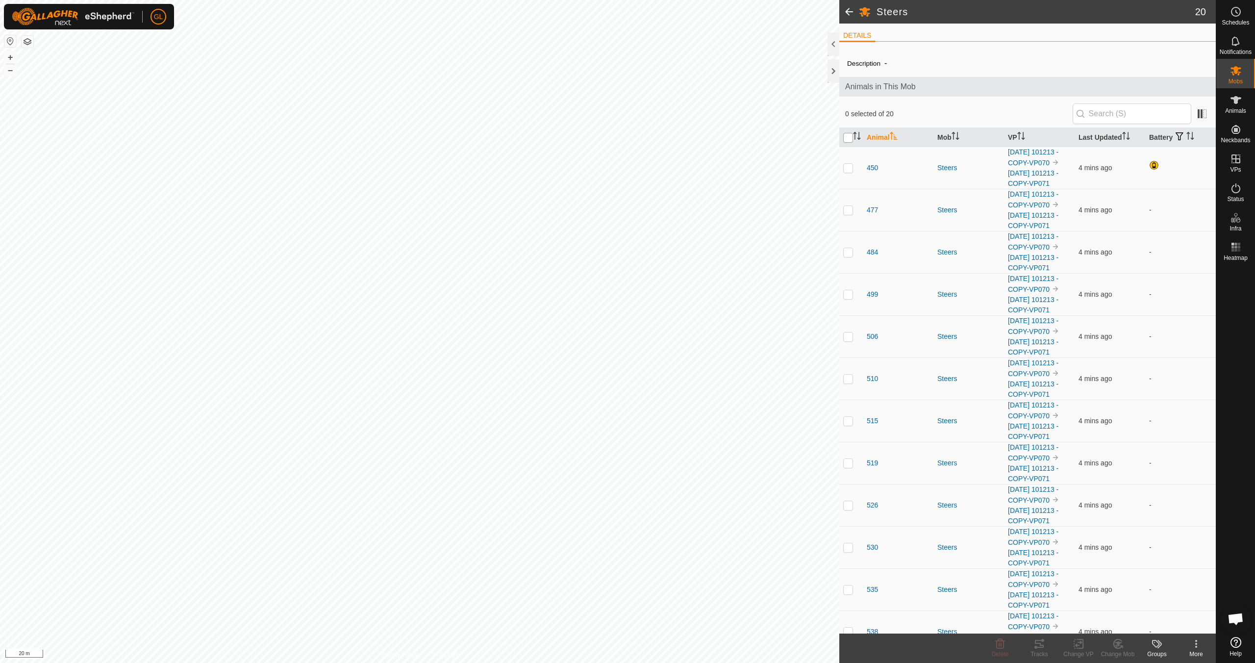
checkbox input "true"
click at [1079, 651] on div "Change VP" at bounding box center [1078, 653] width 39 height 9
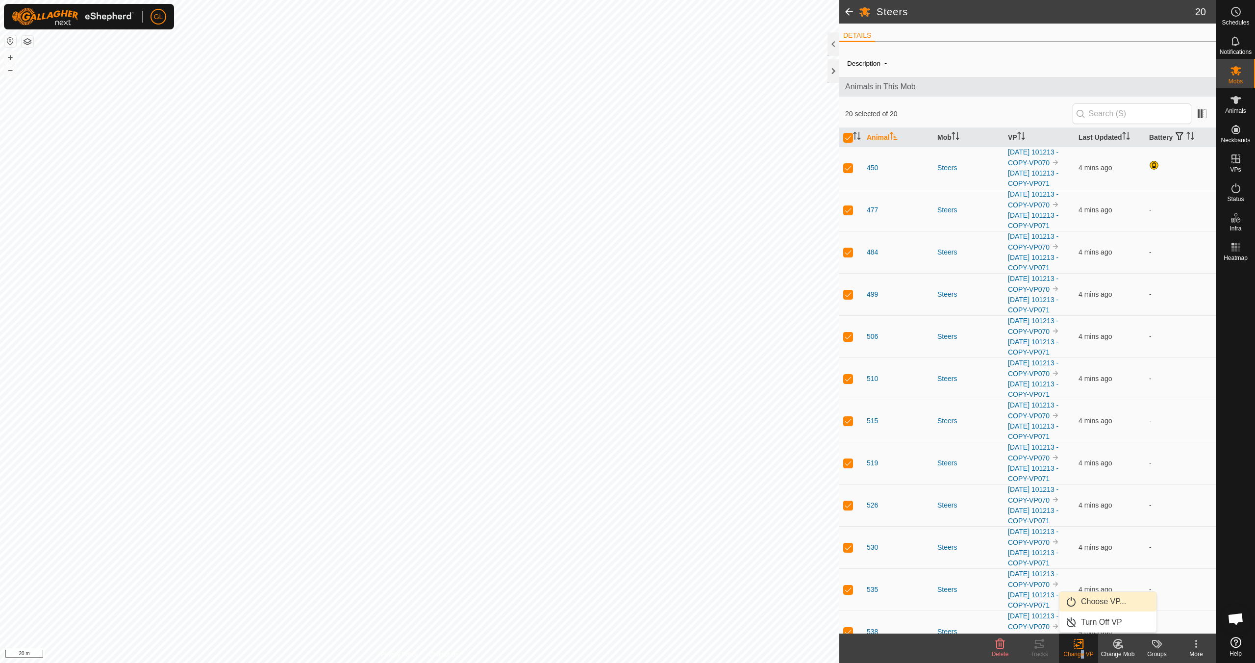
click at [1098, 602] on link "Choose VP..." at bounding box center [1107, 602] width 97 height 20
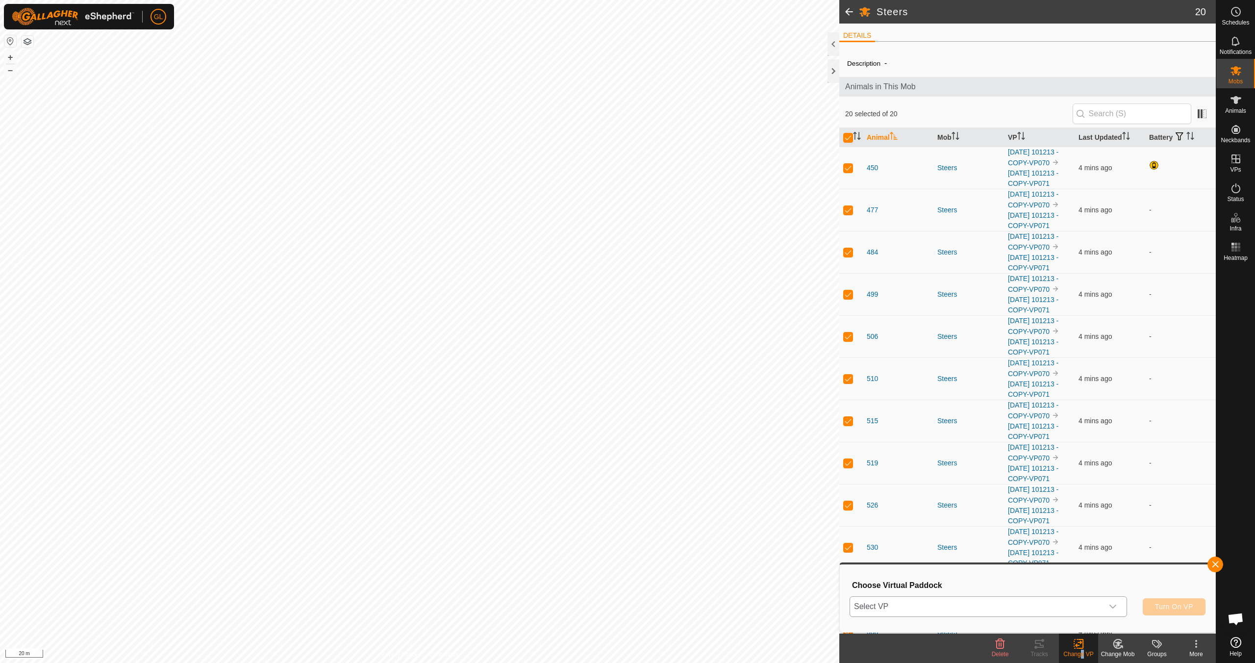
click at [1113, 604] on icon "dropdown trigger" at bounding box center [1113, 606] width 8 height 8
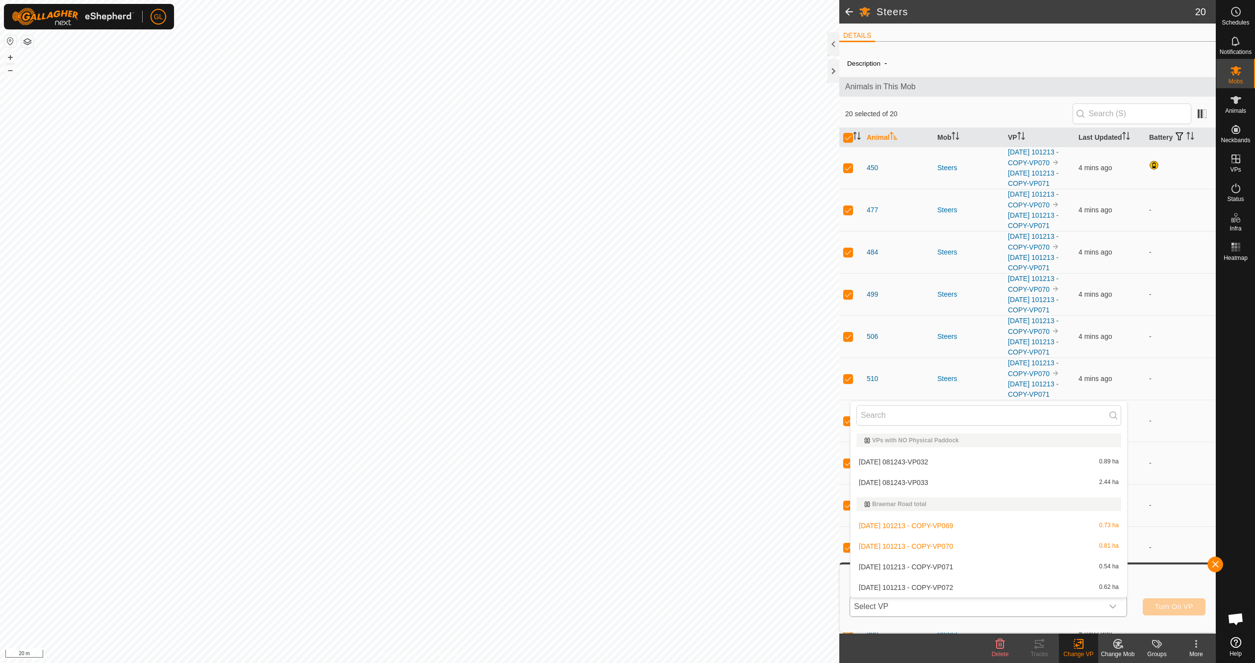
click at [1025, 590] on li "2025-08-14 101213 - COPY-VP072 0.62 ha" at bounding box center [988, 587] width 276 height 20
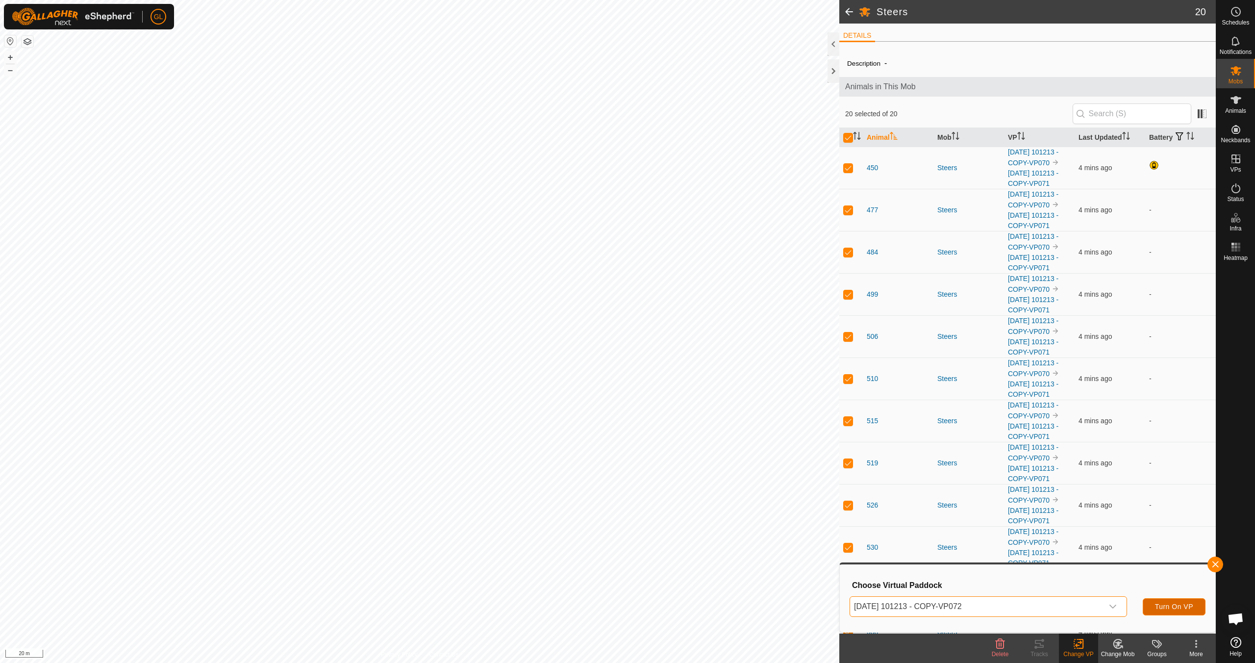
click at [1179, 603] on span "Turn On VP" at bounding box center [1174, 606] width 38 height 8
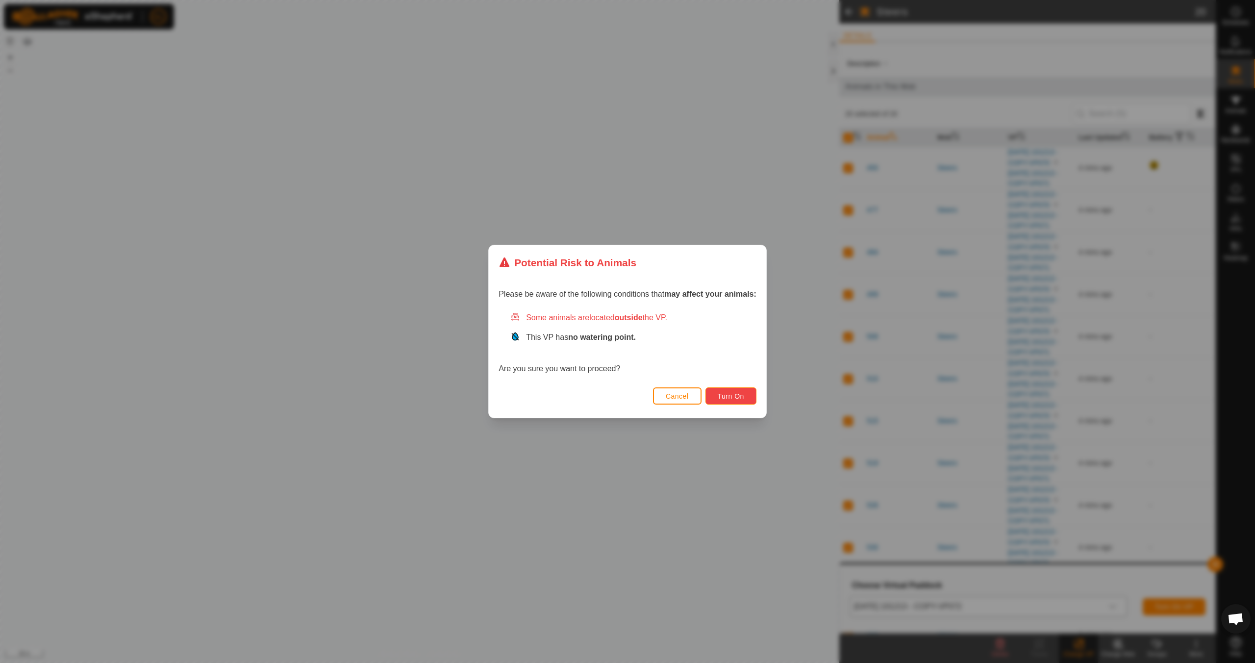
click at [725, 392] on span "Turn On" at bounding box center [731, 396] width 26 height 8
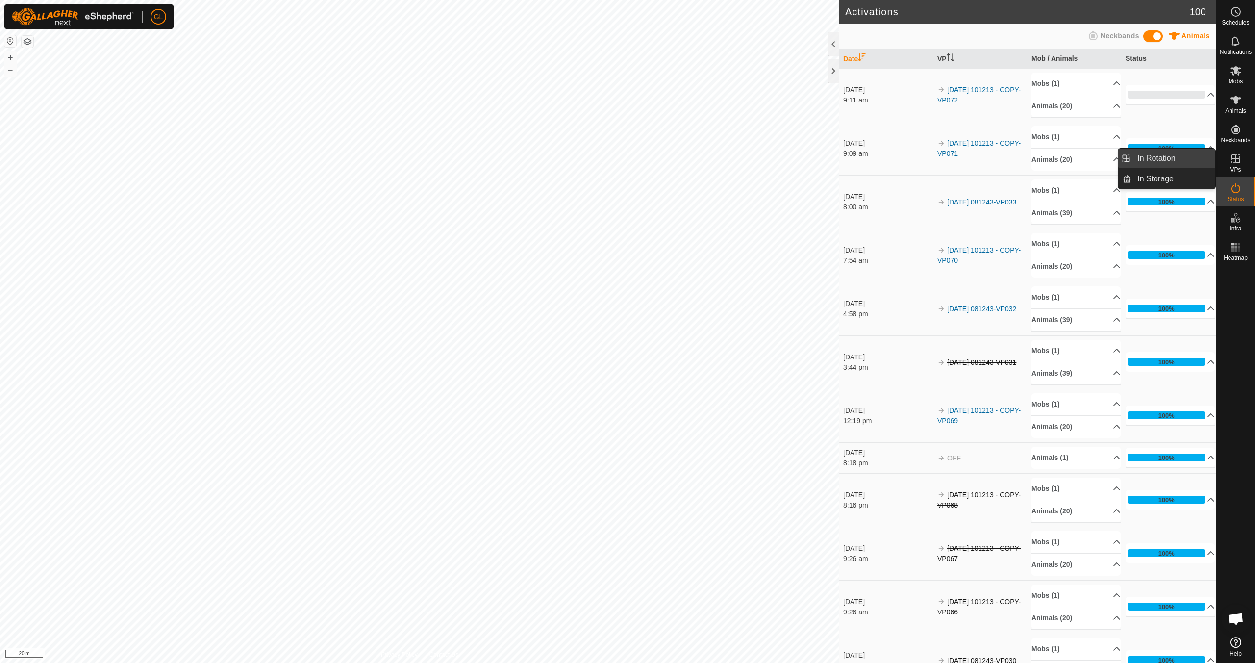
click at [1172, 158] on link "In Rotation" at bounding box center [1173, 159] width 84 height 20
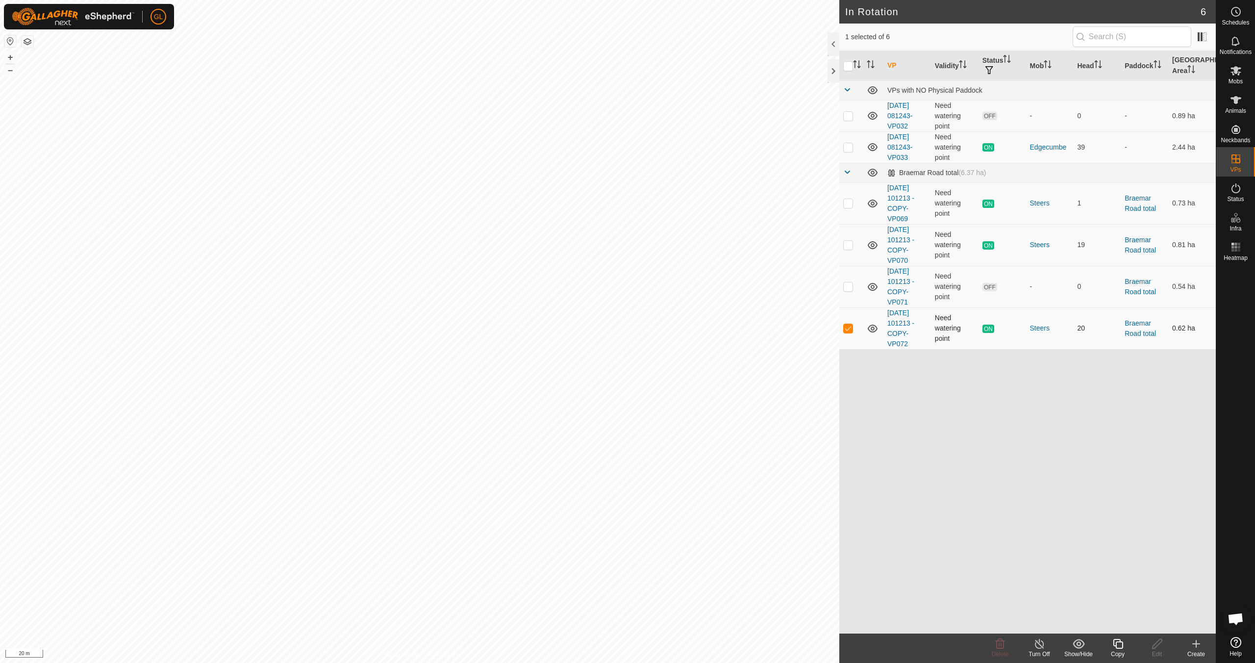
click at [850, 330] on p-checkbox at bounding box center [848, 328] width 10 height 8
checkbox input "false"
click at [848, 288] on p-checkbox at bounding box center [848, 286] width 10 height 8
click at [848, 290] on p-checkbox at bounding box center [848, 286] width 10 height 8
checkbox input "false"
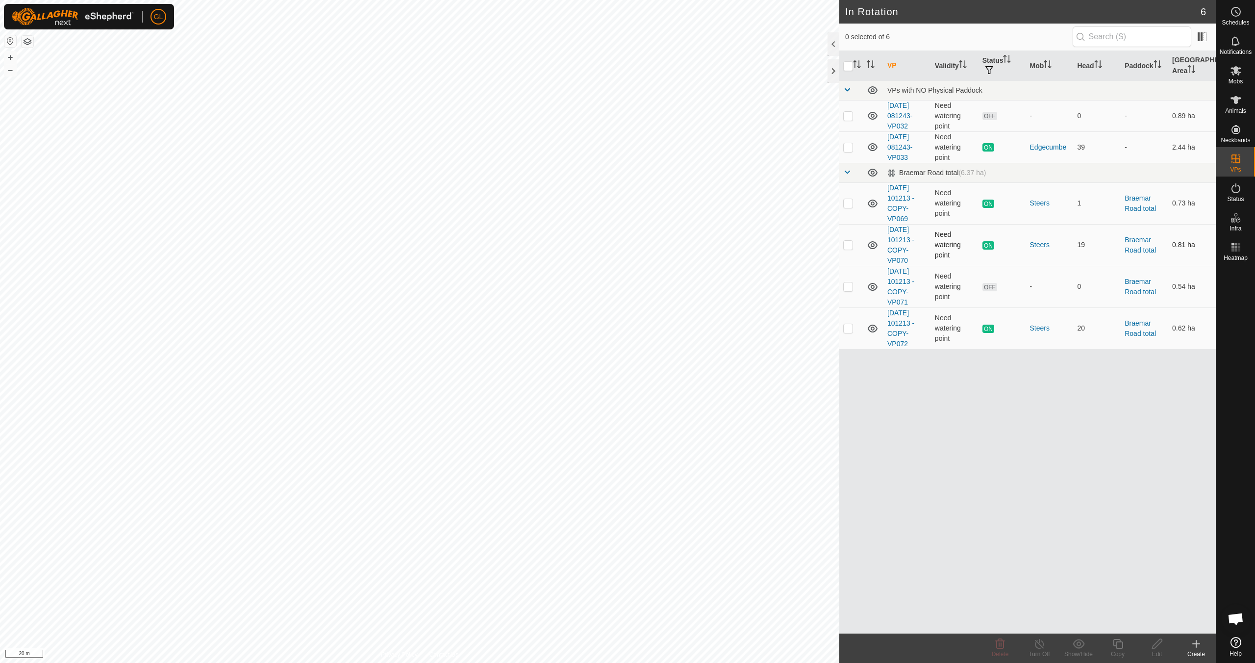
click at [850, 245] on p-checkbox at bounding box center [848, 245] width 10 height 8
click at [850, 246] on p-checkbox at bounding box center [848, 245] width 10 height 8
checkbox input "false"
click at [846, 286] on p-checkbox at bounding box center [848, 286] width 10 height 8
click at [1005, 647] on icon at bounding box center [1000, 644] width 12 height 12
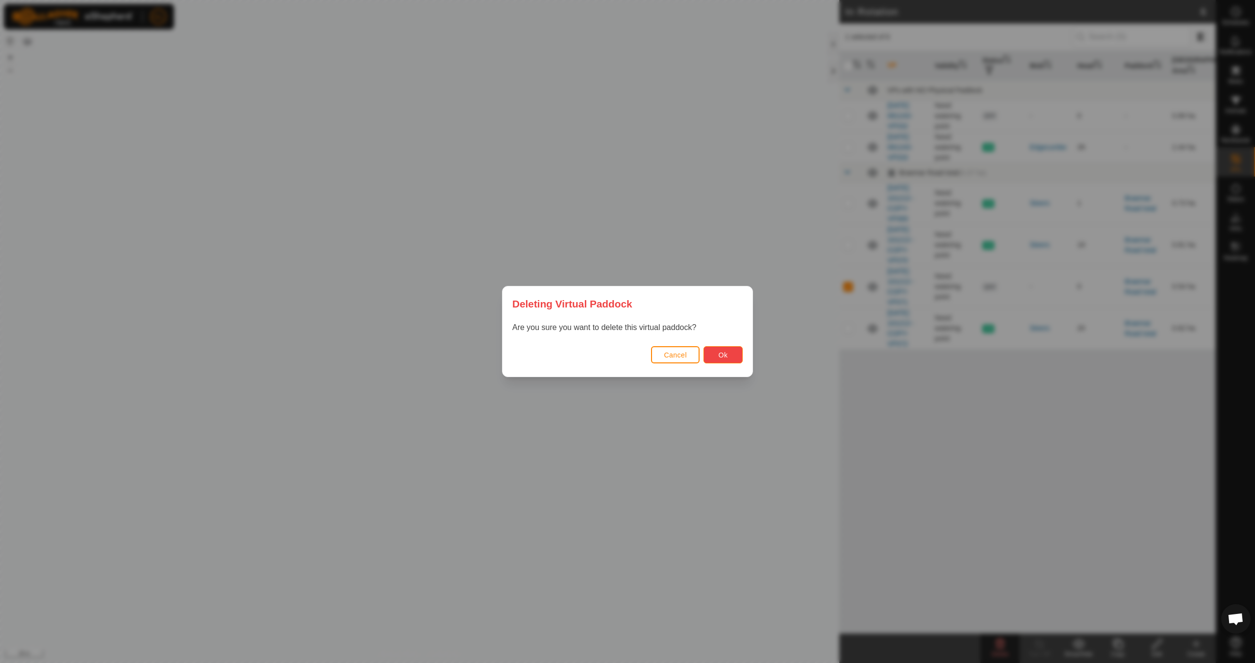
click at [719, 358] on span "Ok" at bounding box center [723, 355] width 9 height 8
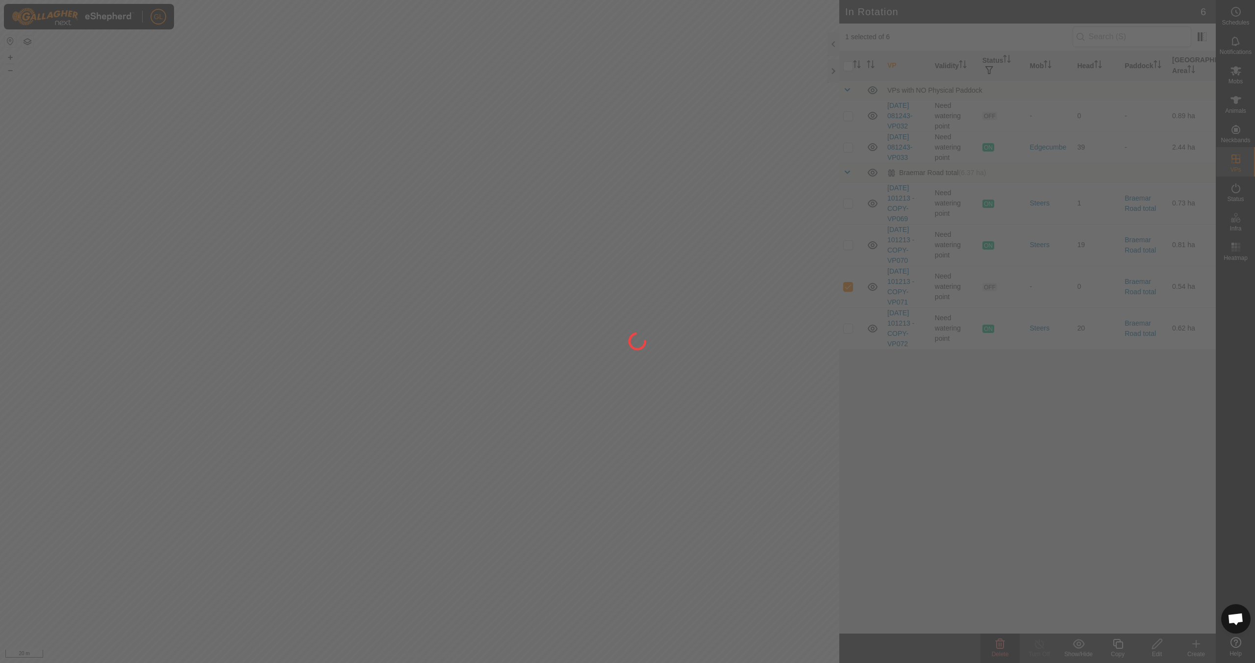
checkbox input "false"
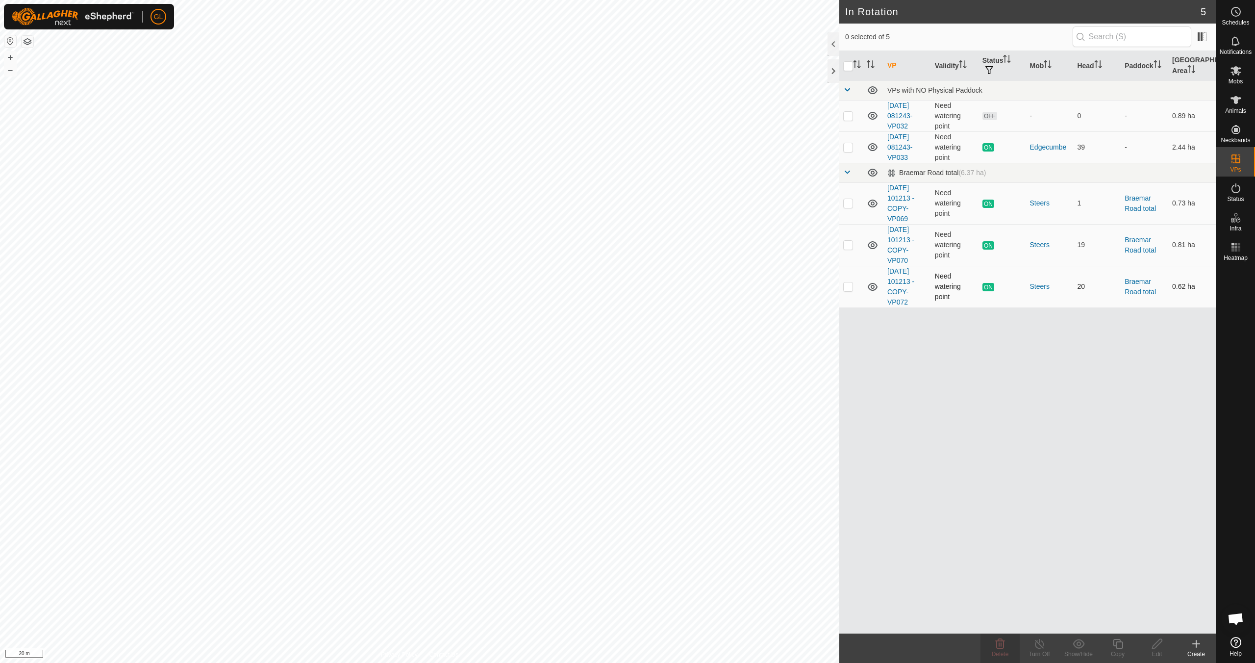
click at [850, 286] on p-checkbox at bounding box center [848, 286] width 10 height 8
checkbox input "false"
click at [8, 69] on button "–" at bounding box center [10, 70] width 12 height 12
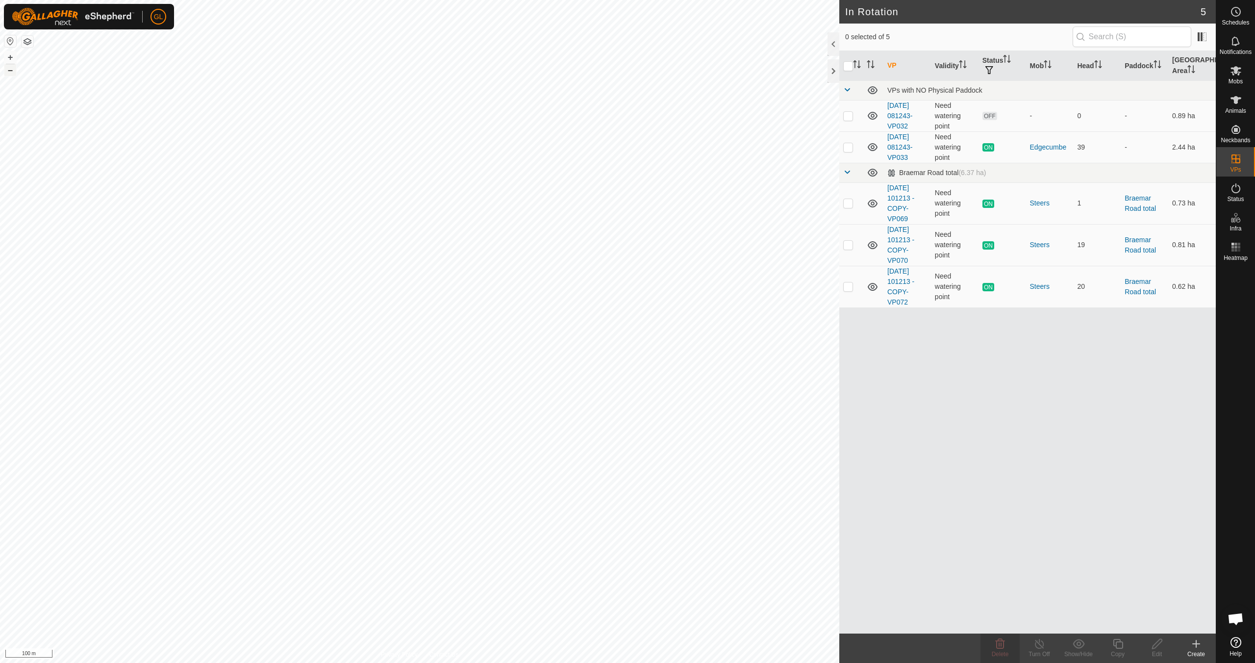
click at [8, 69] on button "–" at bounding box center [10, 70] width 12 height 12
click at [1240, 191] on icon at bounding box center [1236, 188] width 12 height 12
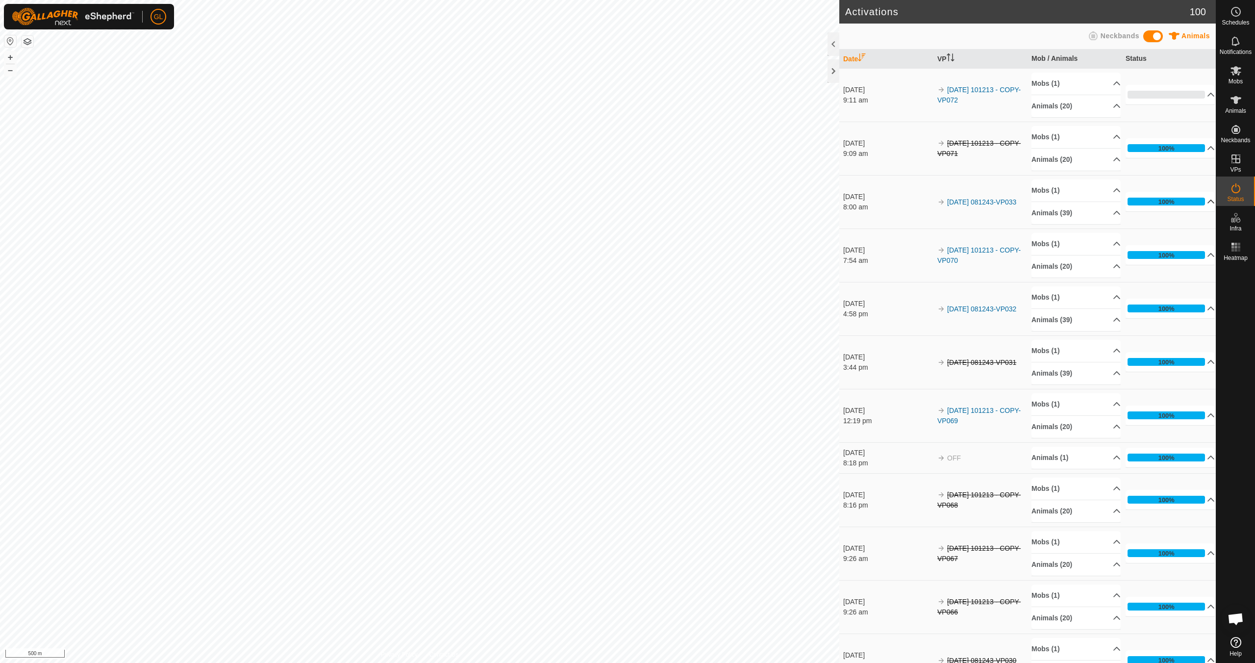
click at [1199, 200] on p-accordion-header "100%" at bounding box center [1169, 202] width 89 height 20
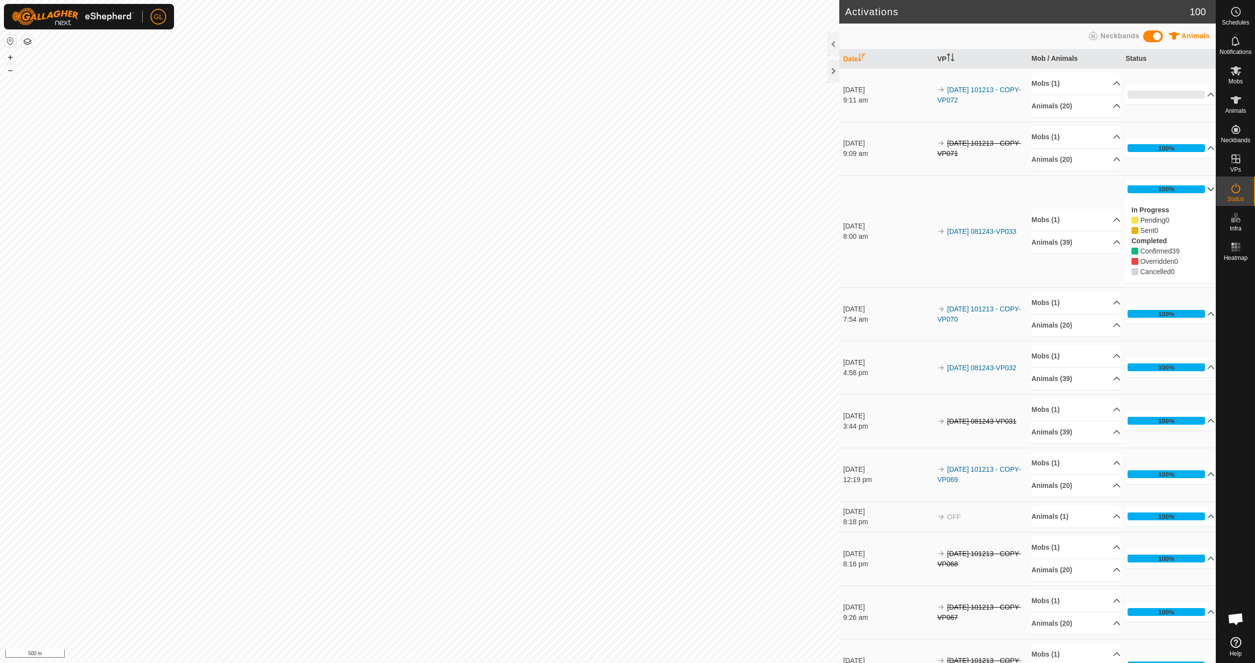
click at [1199, 188] on p-accordion-header "100%" at bounding box center [1169, 189] width 89 height 20
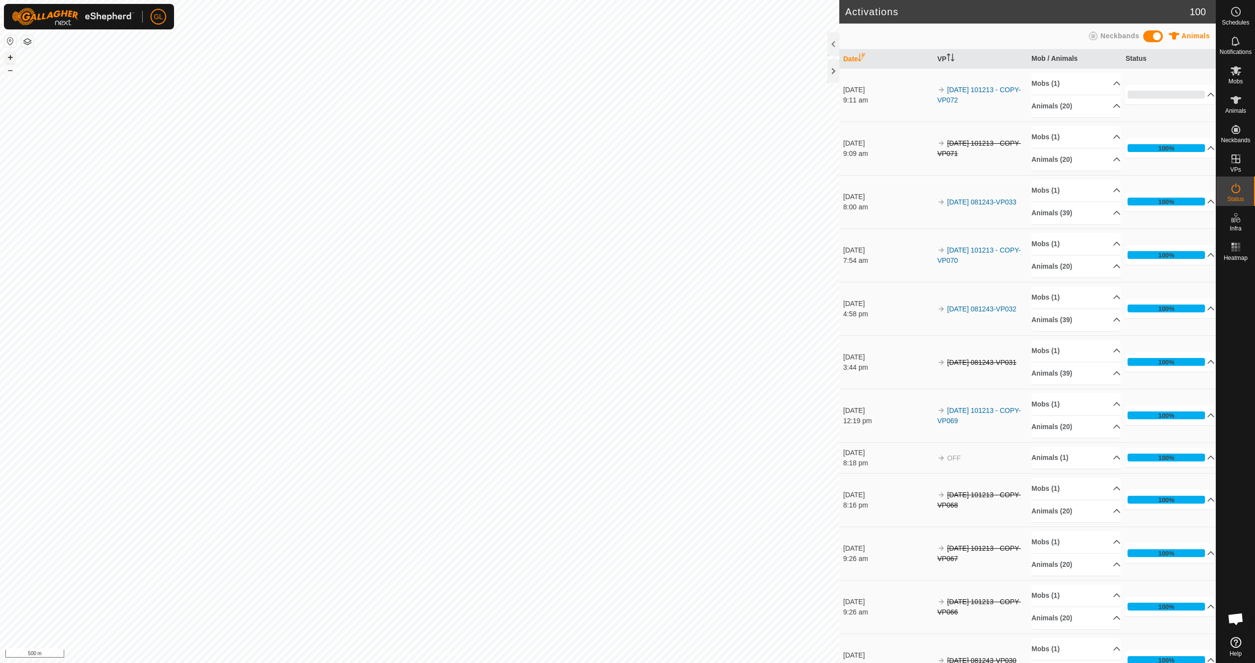
click at [12, 56] on button "+" at bounding box center [10, 57] width 12 height 12
click at [10, 58] on button "+" at bounding box center [10, 57] width 12 height 12
click at [10, 56] on button "+" at bounding box center [10, 57] width 12 height 12
click at [9, 72] on button "–" at bounding box center [10, 70] width 12 height 12
click at [11, 72] on button "–" at bounding box center [10, 70] width 12 height 12
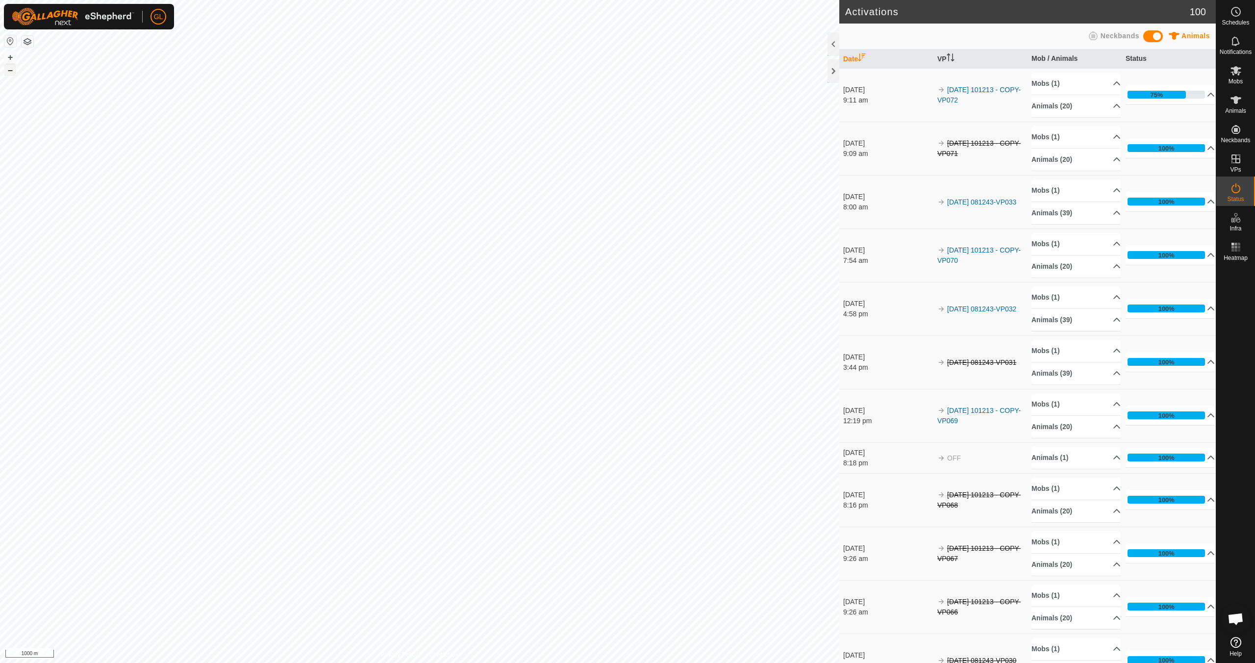
click at [12, 72] on button "–" at bounding box center [10, 70] width 12 height 12
click at [11, 58] on button "+" at bounding box center [10, 57] width 12 height 12
click at [9, 57] on button "+" at bounding box center [10, 57] width 12 height 12
click at [11, 59] on button "+" at bounding box center [10, 57] width 12 height 12
click at [12, 59] on button "+" at bounding box center [10, 57] width 12 height 12
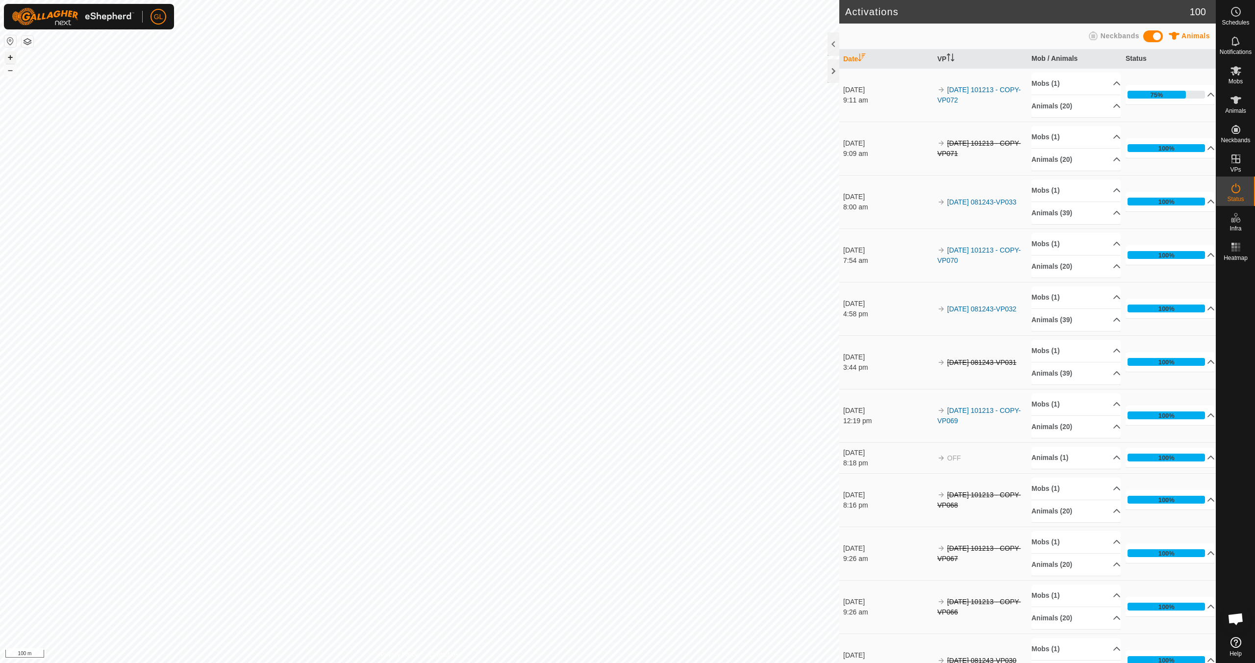
click at [12, 56] on button "+" at bounding box center [10, 57] width 12 height 12
click at [9, 56] on button "+" at bounding box center [10, 57] width 12 height 12
click at [1236, 73] on icon at bounding box center [1235, 70] width 11 height 9
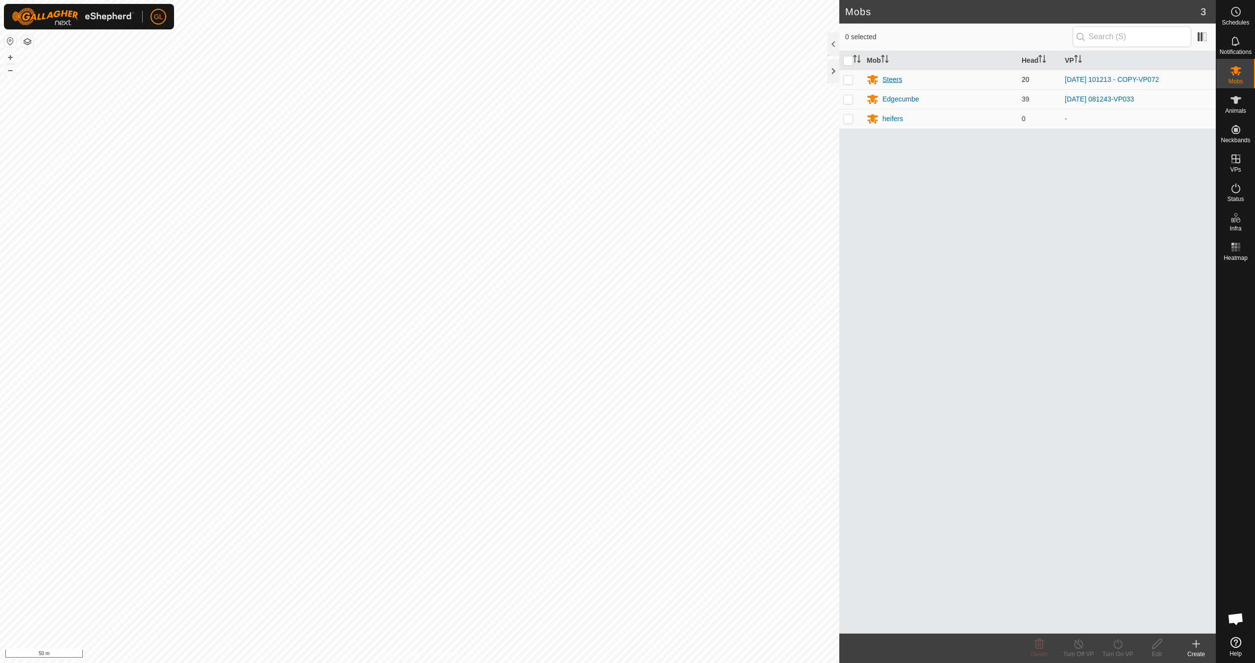
click at [896, 78] on div "Steers" at bounding box center [892, 80] width 20 height 10
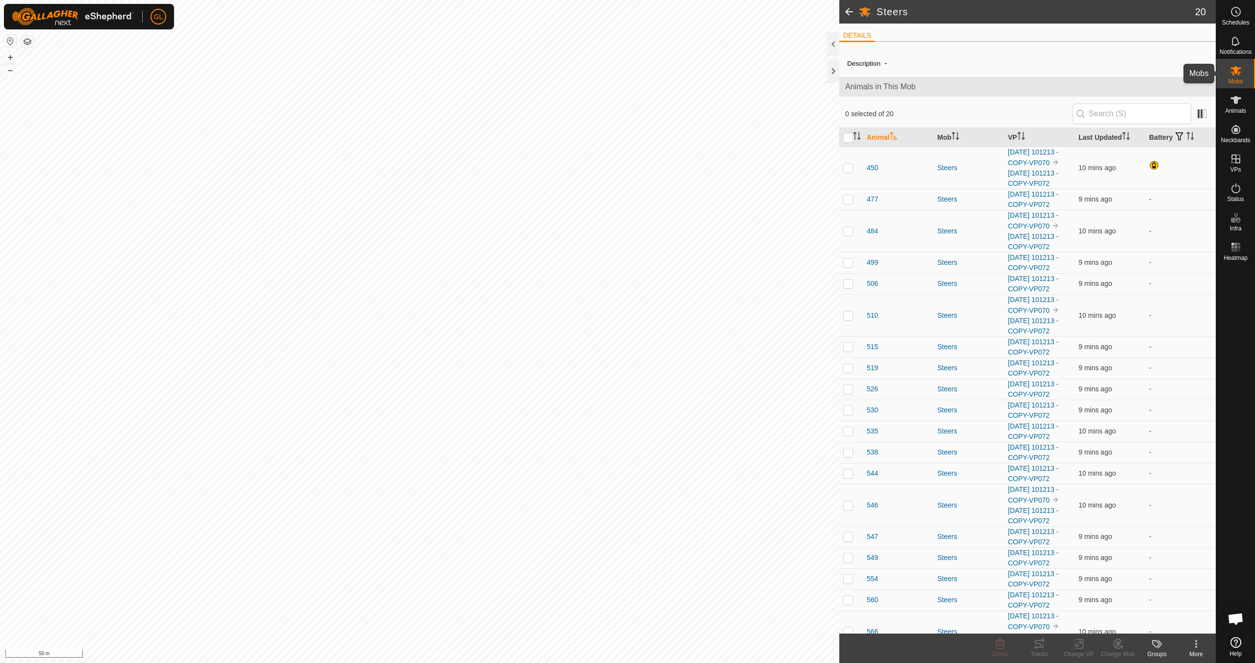
click at [1241, 78] on span "Mobs" at bounding box center [1235, 81] width 14 height 6
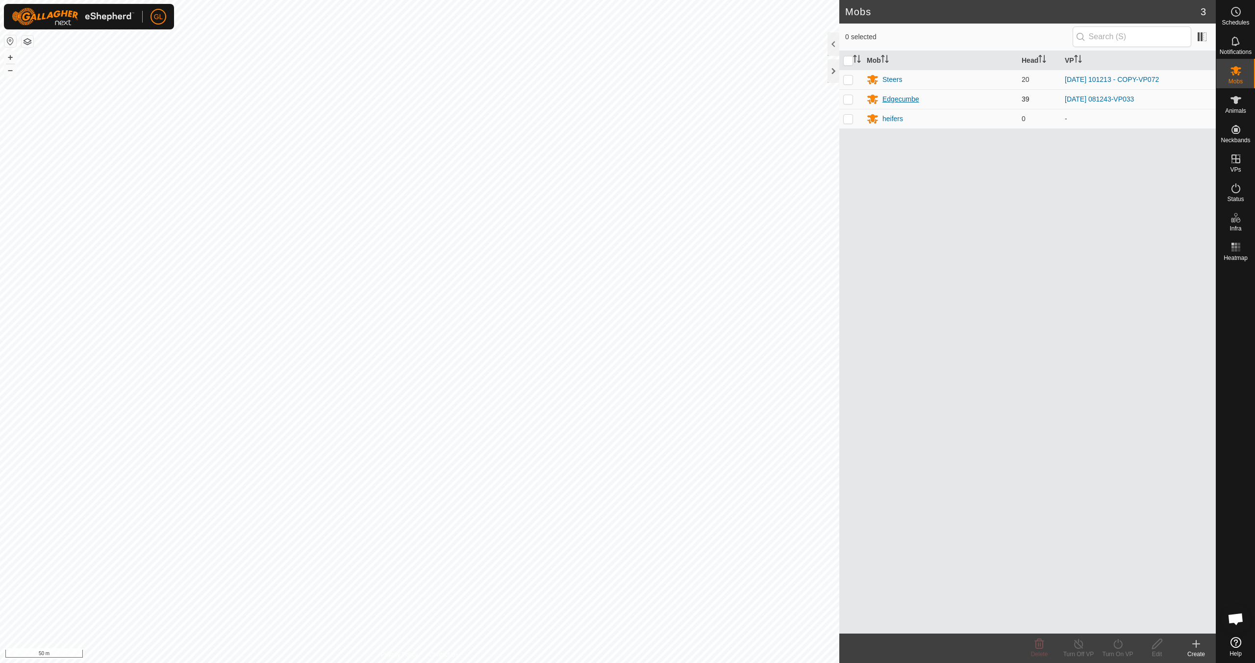
click at [902, 98] on div "Edgecumbe" at bounding box center [900, 99] width 37 height 10
